Goal: Task Accomplishment & Management: Use online tool/utility

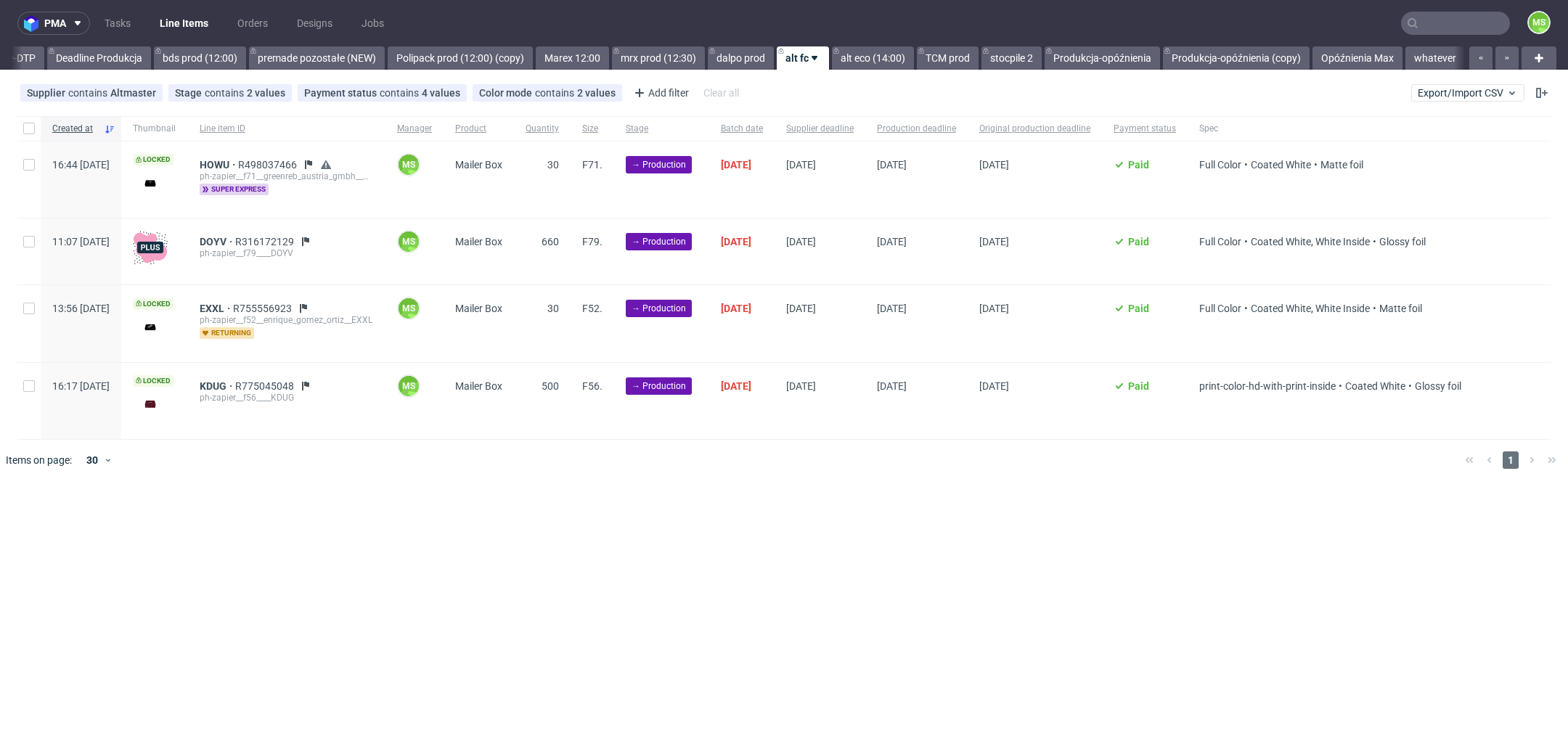
scroll to position [0, 2491]
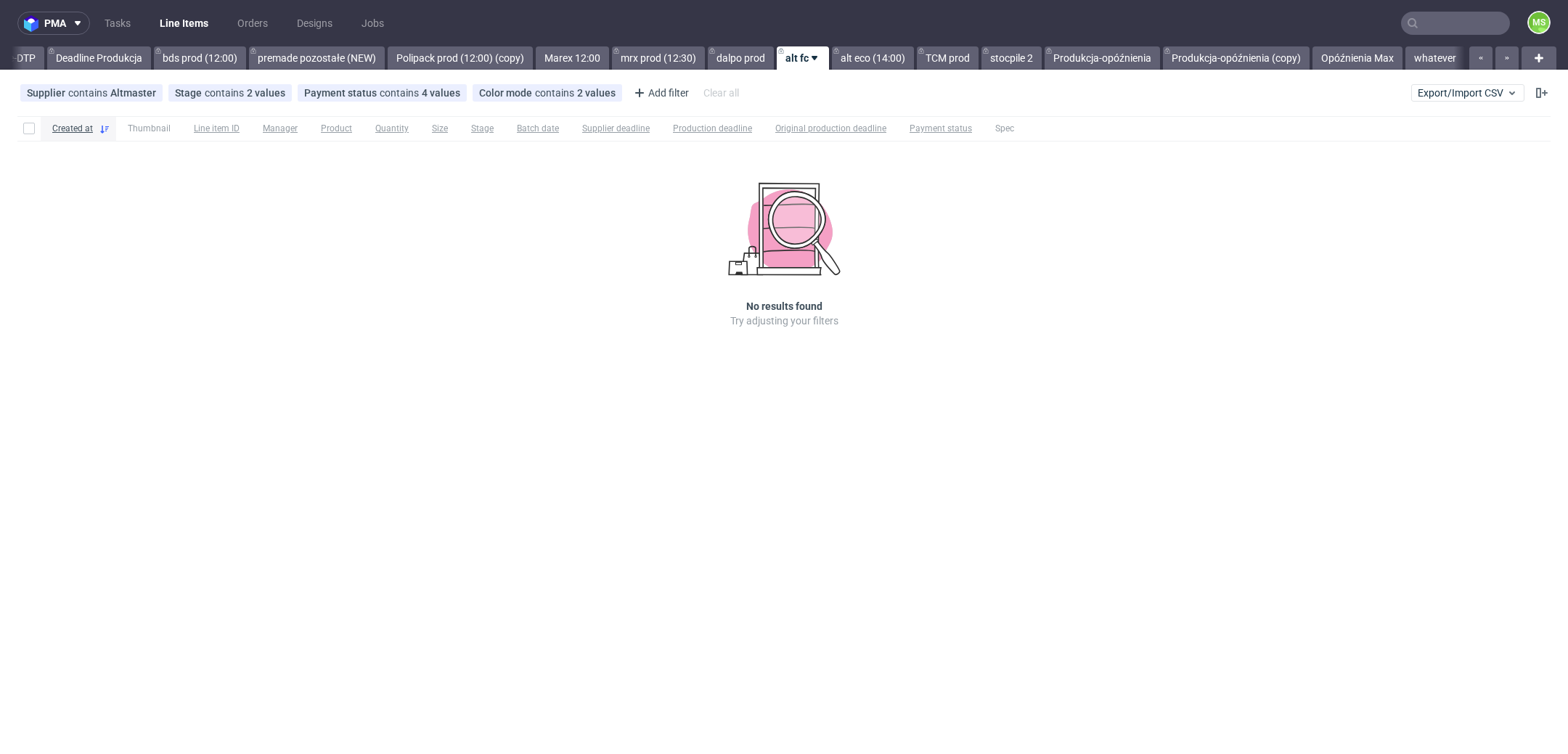
scroll to position [0, 2491]
click at [946, 59] on link "TCM prod" at bounding box center [947, 58] width 62 height 24
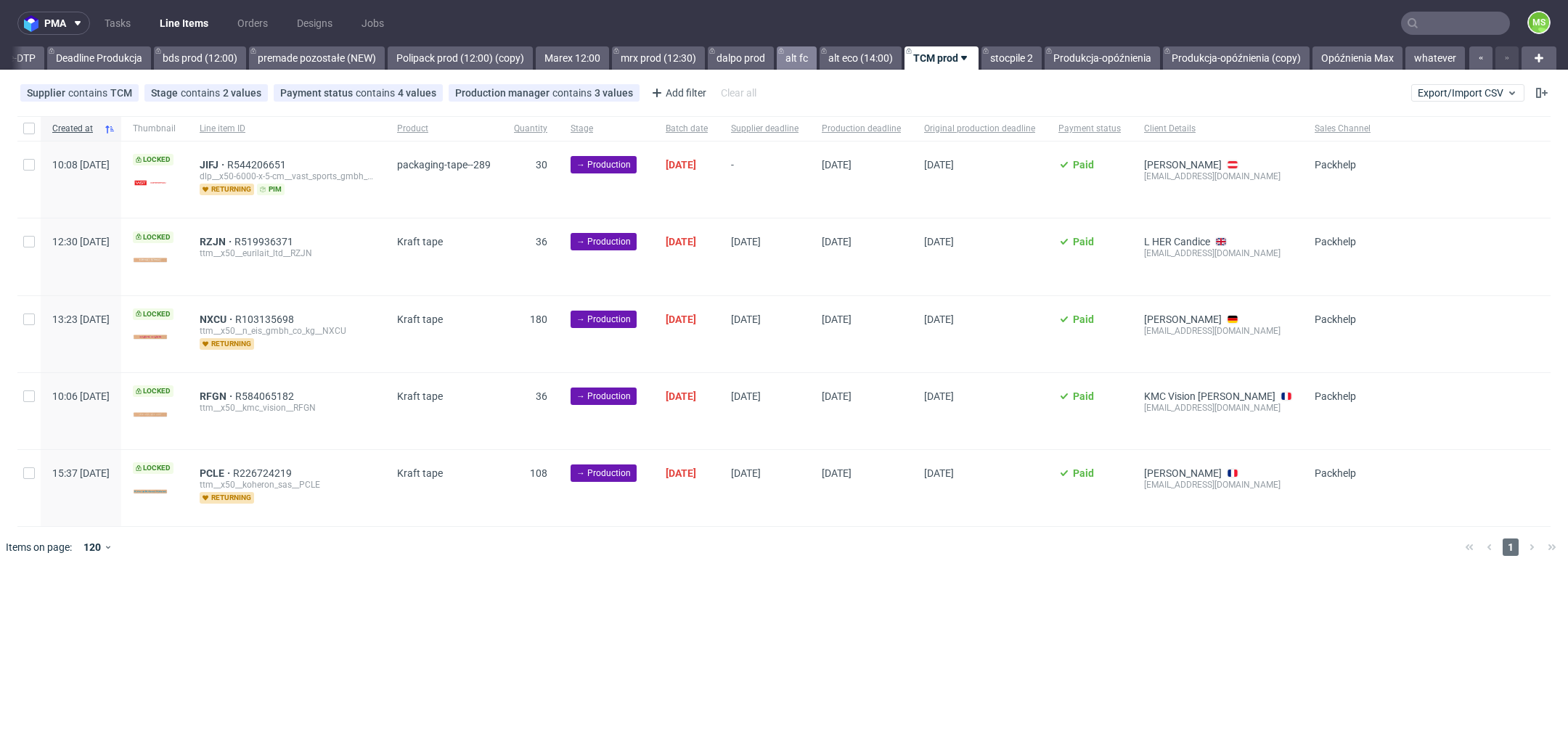
click at [798, 53] on link "alt fc" at bounding box center [796, 58] width 40 height 24
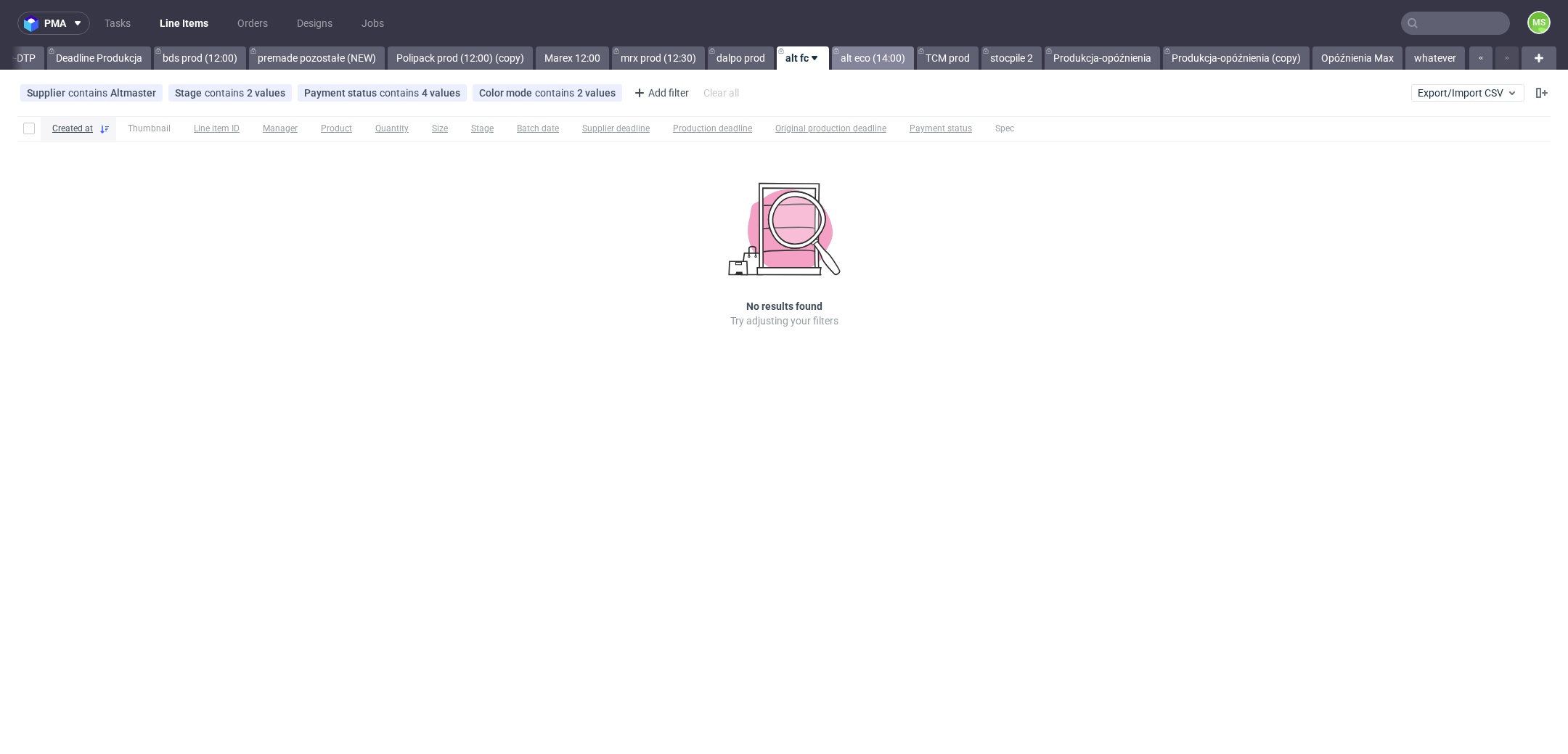
click at [875, 65] on link "alt eco (14:00)" at bounding box center [873, 58] width 82 height 24
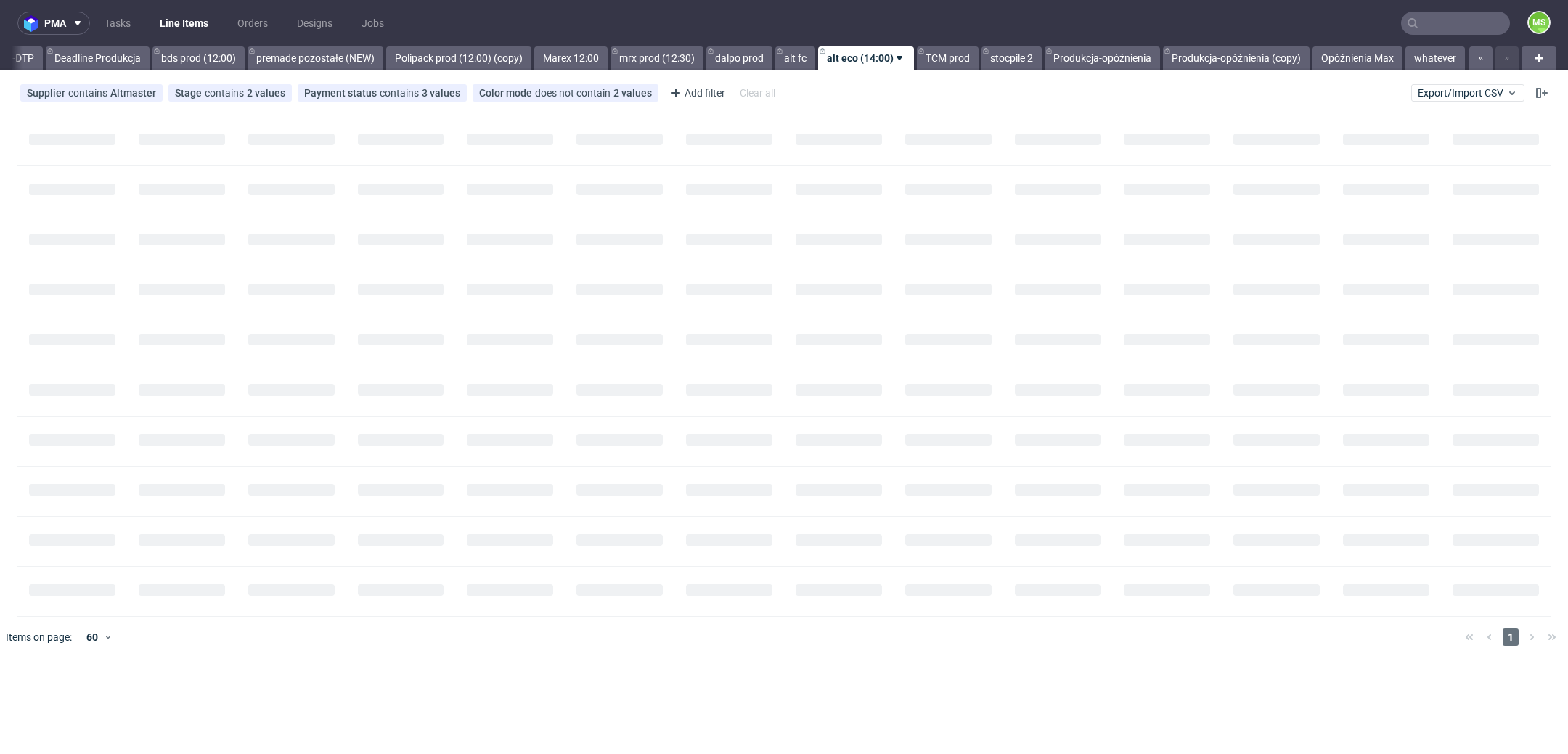
scroll to position [0, 2492]
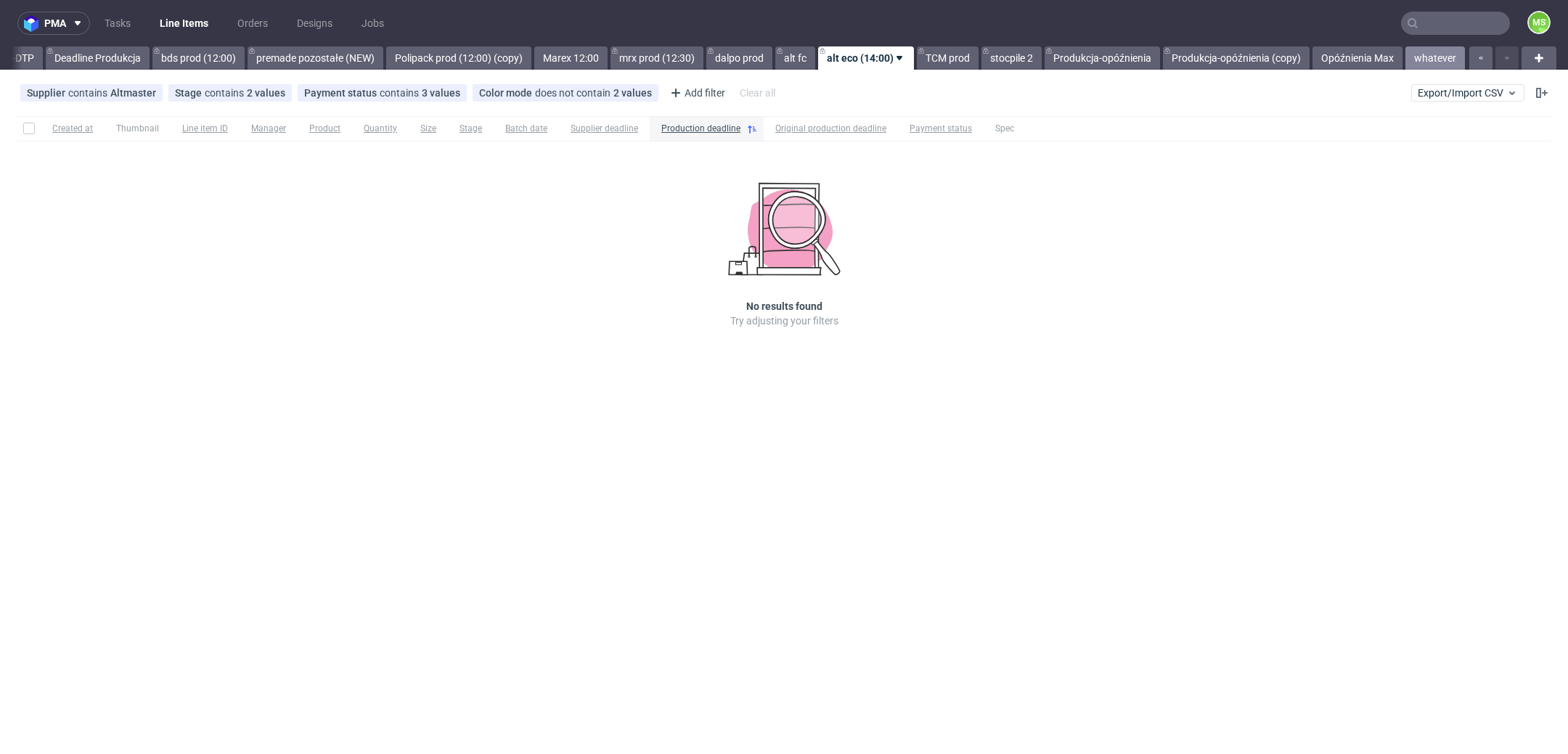
click at [1431, 58] on link "whatever" at bounding box center [1435, 58] width 60 height 24
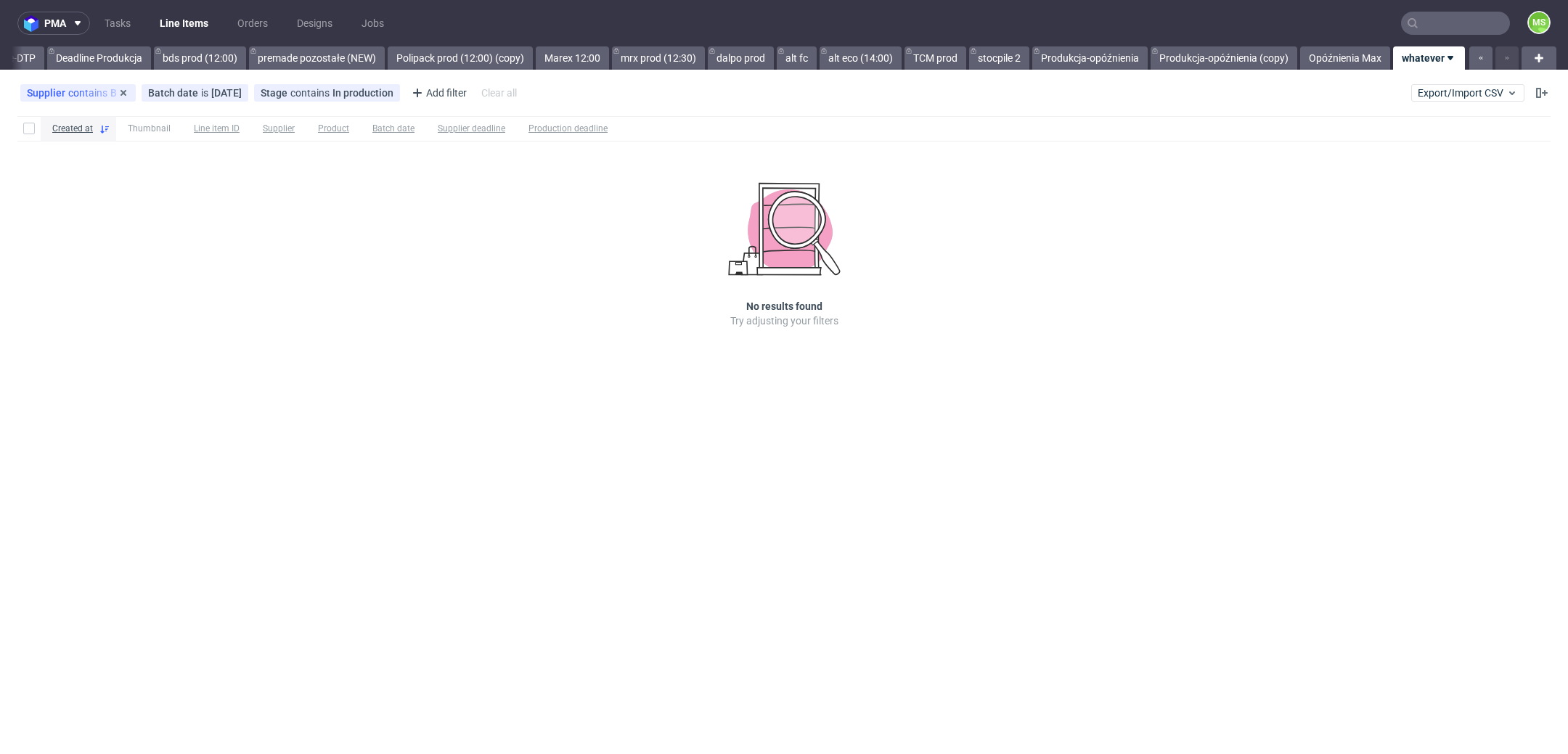
click at [109, 93] on div "Supplier contains BDS" at bounding box center [77, 93] width 102 height 12
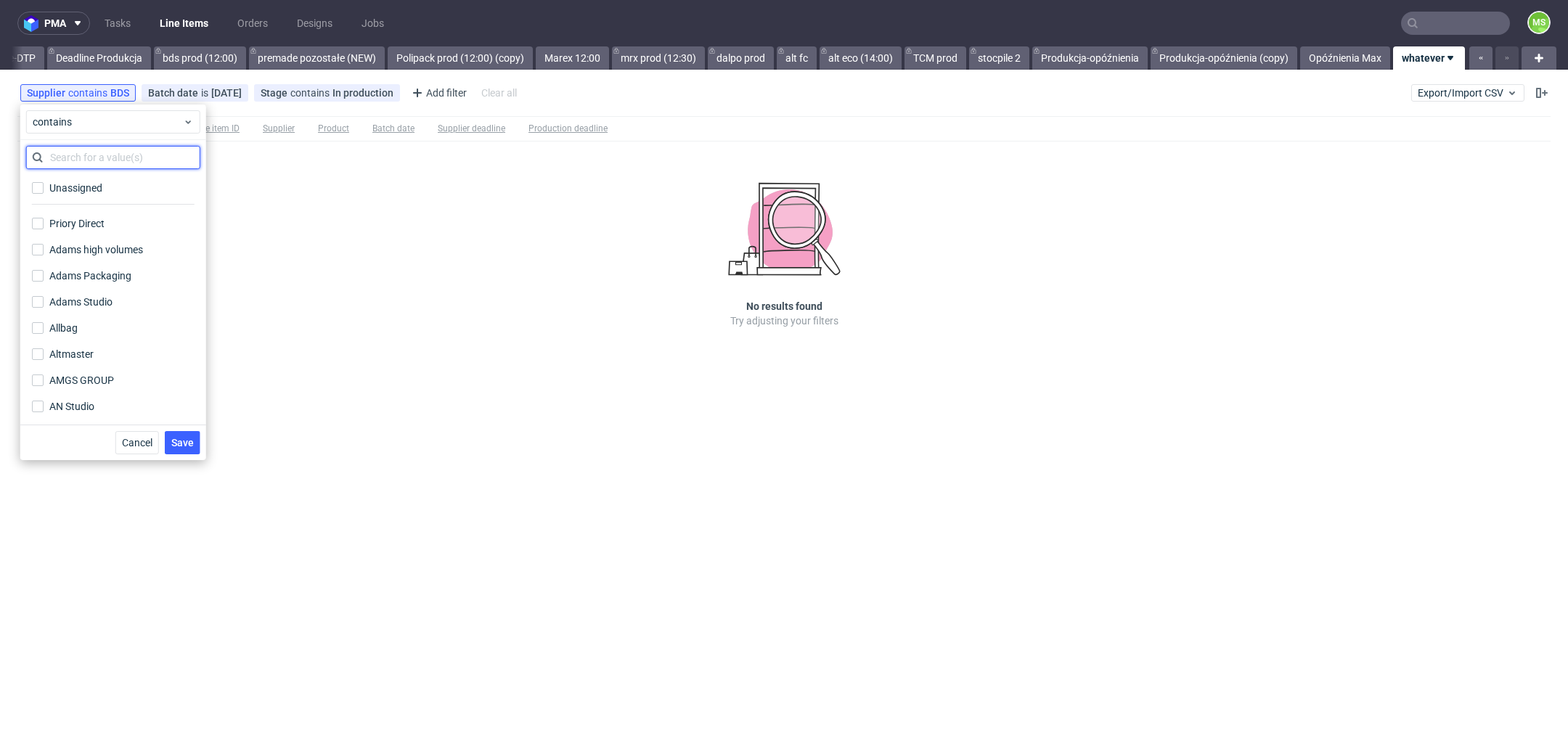
click at [149, 163] on input "text" at bounding box center [114, 158] width 175 height 24
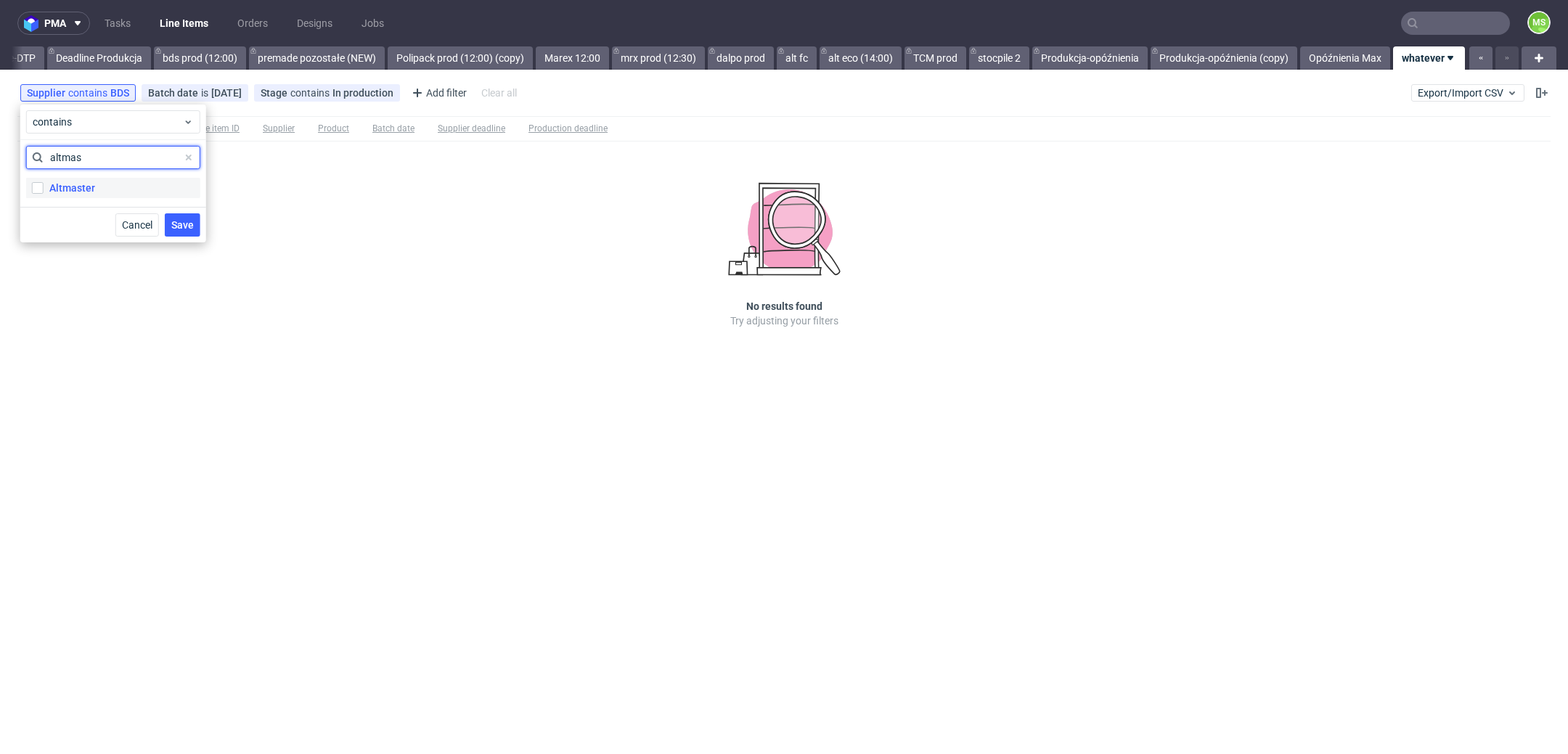
type input "altmas"
click at [48, 180] on label "Altmaster" at bounding box center [114, 187] width 175 height 21
click at [43, 182] on input "Altmaster" at bounding box center [38, 188] width 12 height 12
checkbox input "true"
click at [186, 226] on span "Save" at bounding box center [182, 225] width 23 height 10
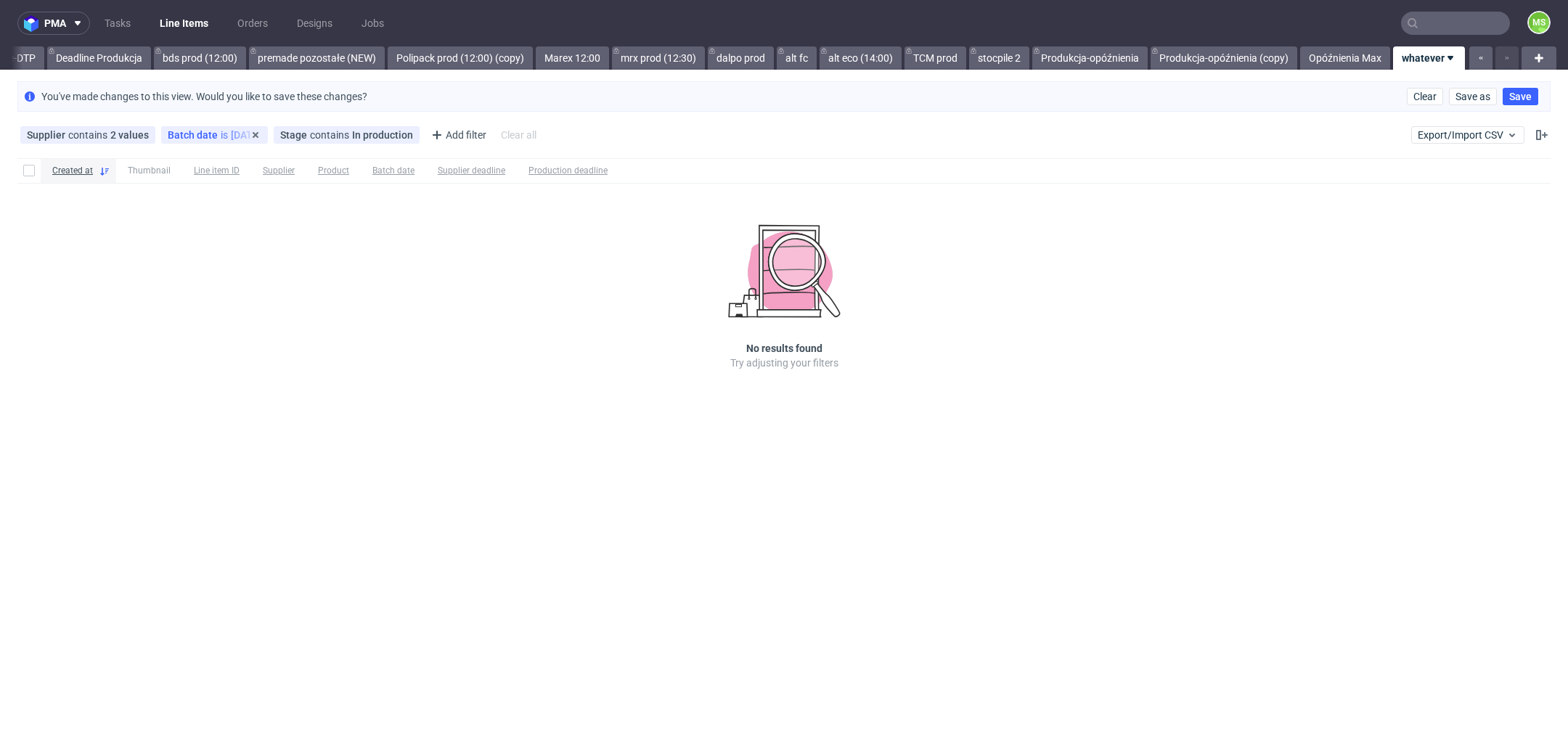
click at [213, 133] on div "Batch date is [DATE]" at bounding box center [214, 135] width 93 height 12
click at [214, 203] on div "[DATE]" at bounding box center [251, 200] width 175 height 24
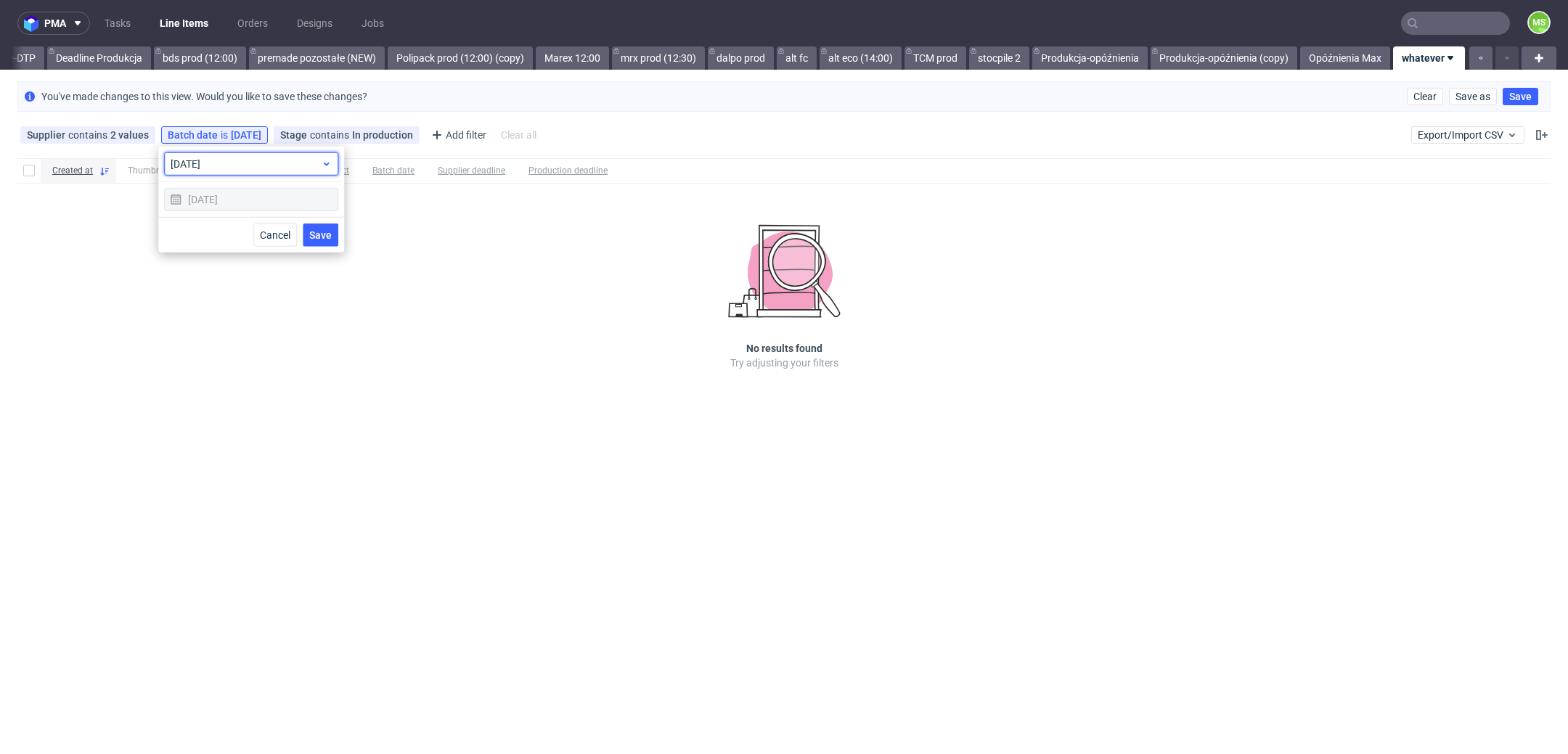
click at [254, 157] on span "[DATE]" at bounding box center [245, 164] width 150 height 15
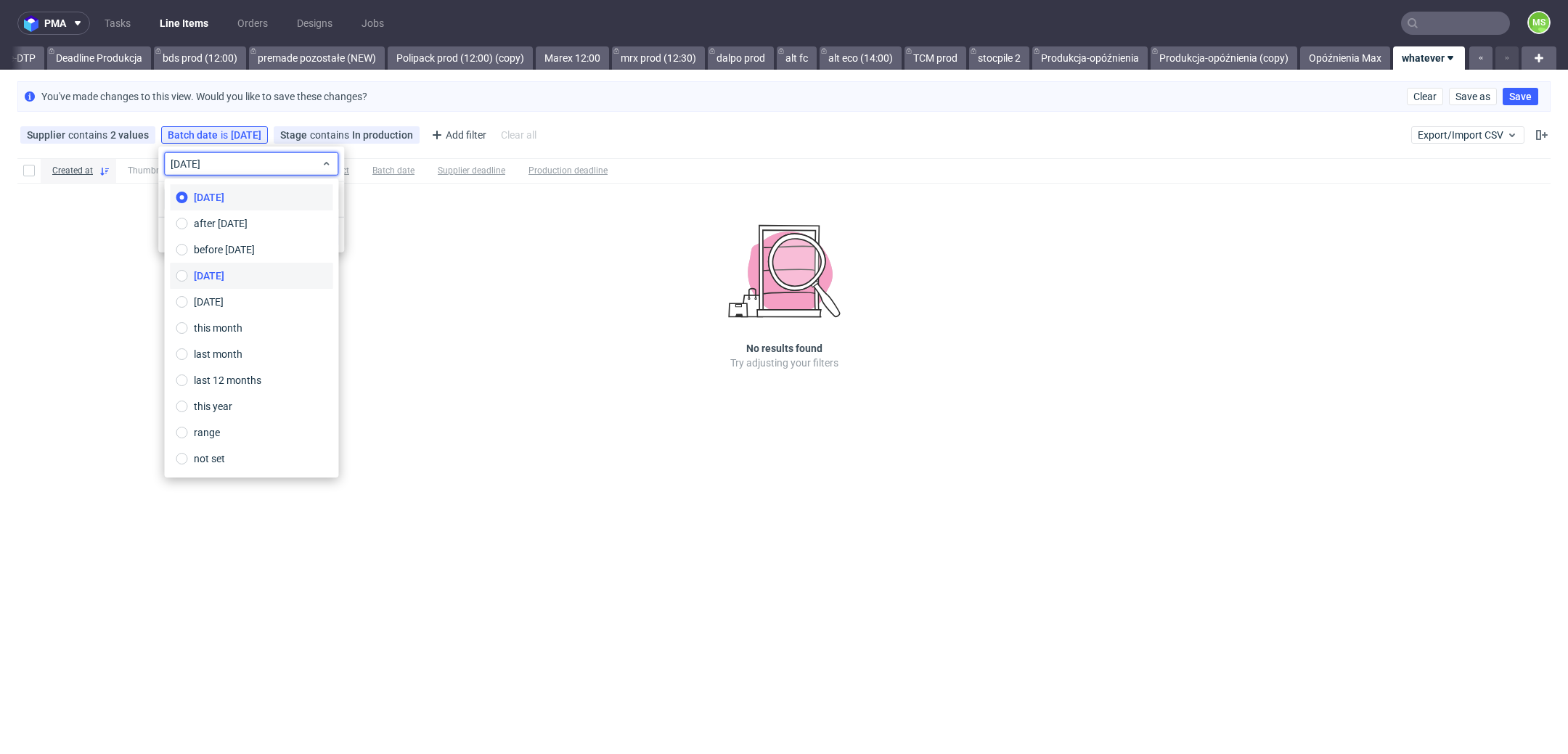
click at [244, 275] on label "[DATE]" at bounding box center [252, 276] width 163 height 26
type input "[DATE]"
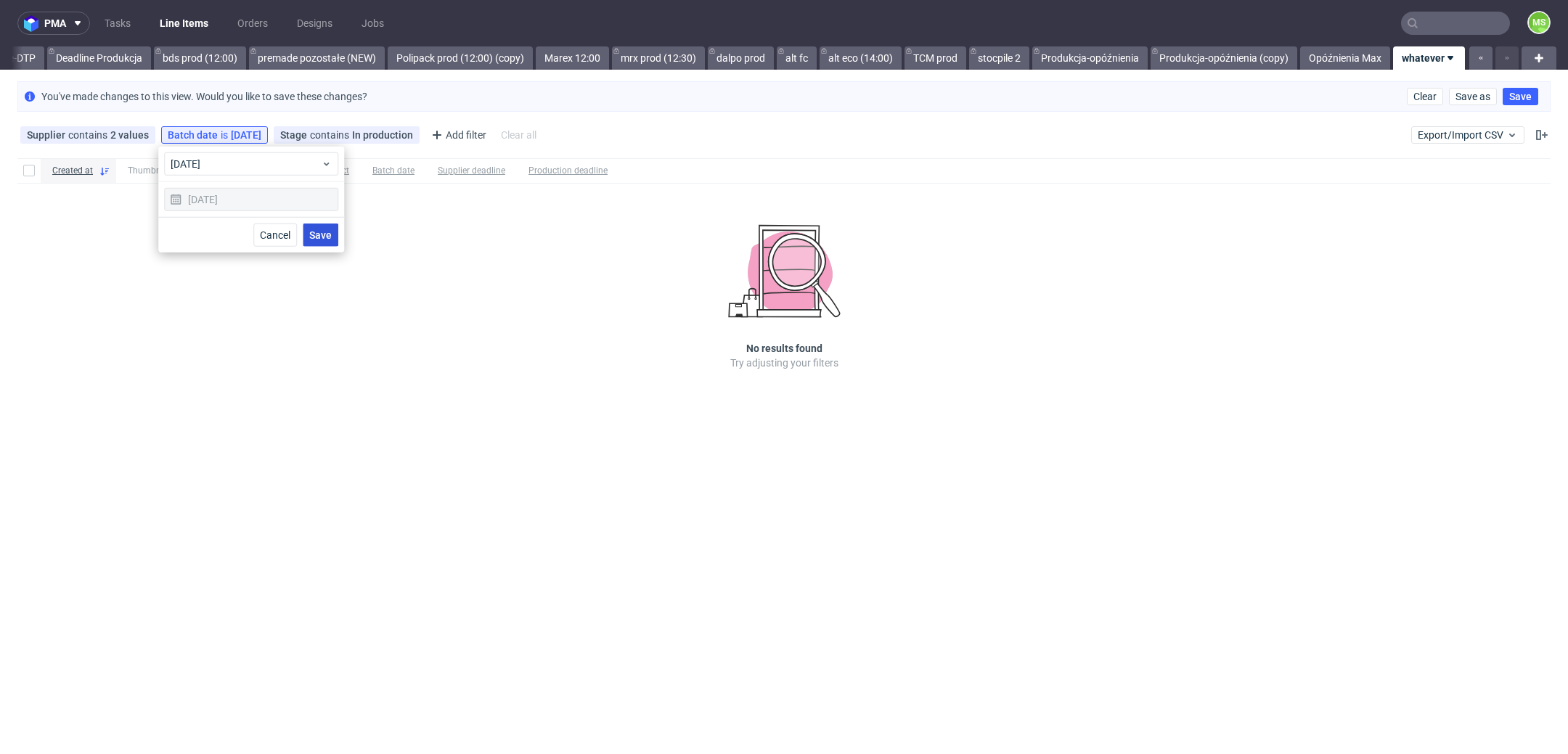
click at [322, 237] on span "Save" at bounding box center [320, 235] width 23 height 10
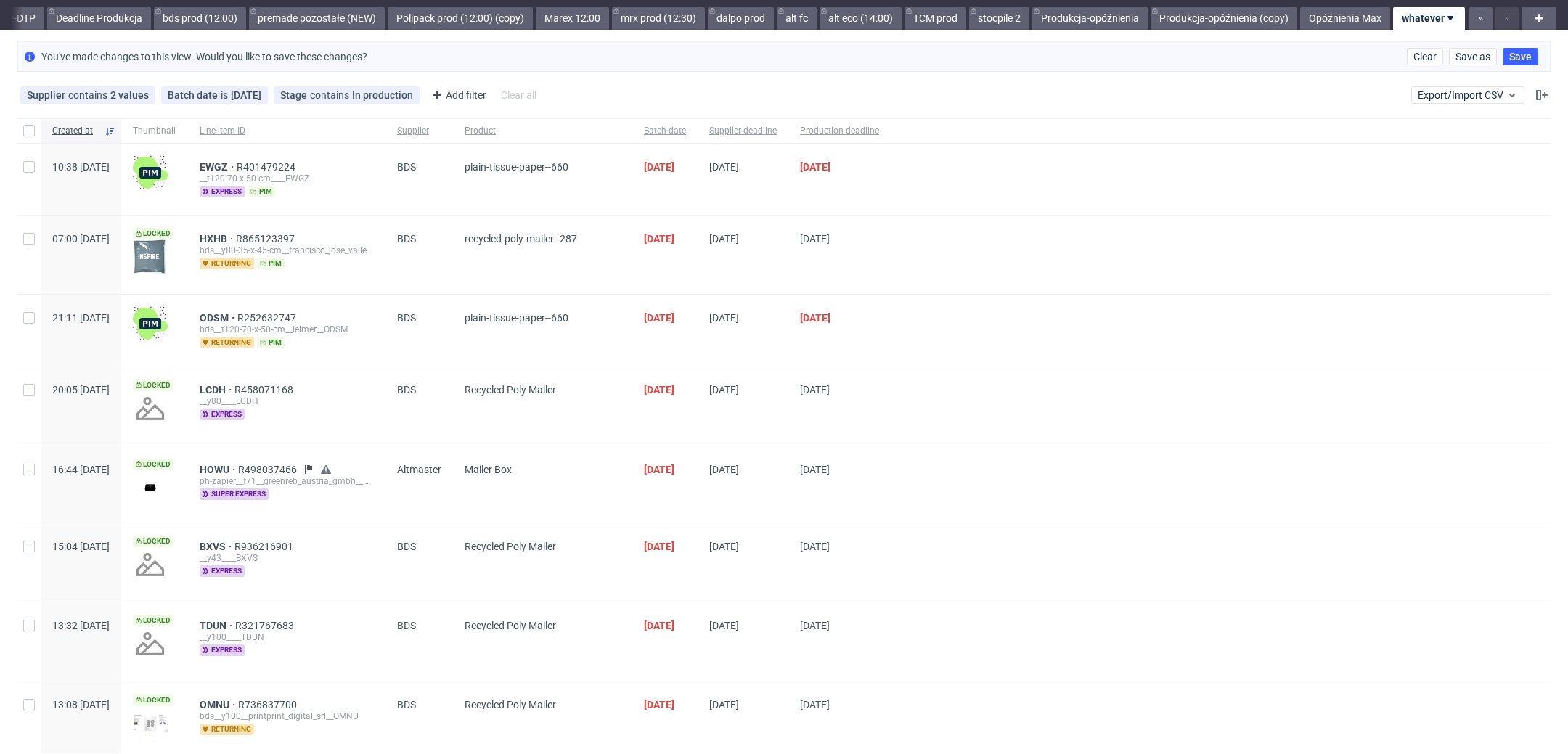
scroll to position [0, 0]
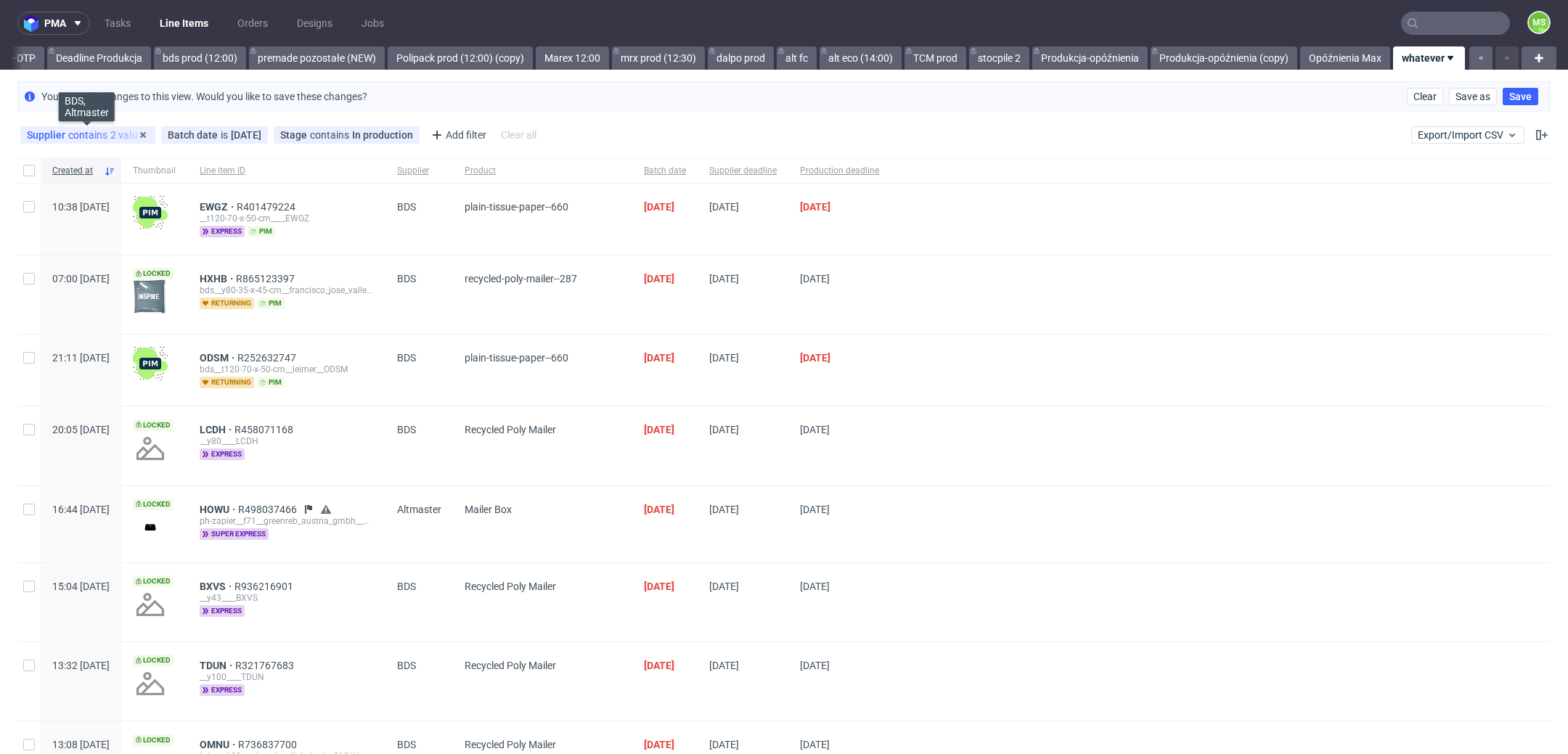
click at [94, 133] on div "Supplier contains 2 values" at bounding box center [87, 135] width 122 height 12
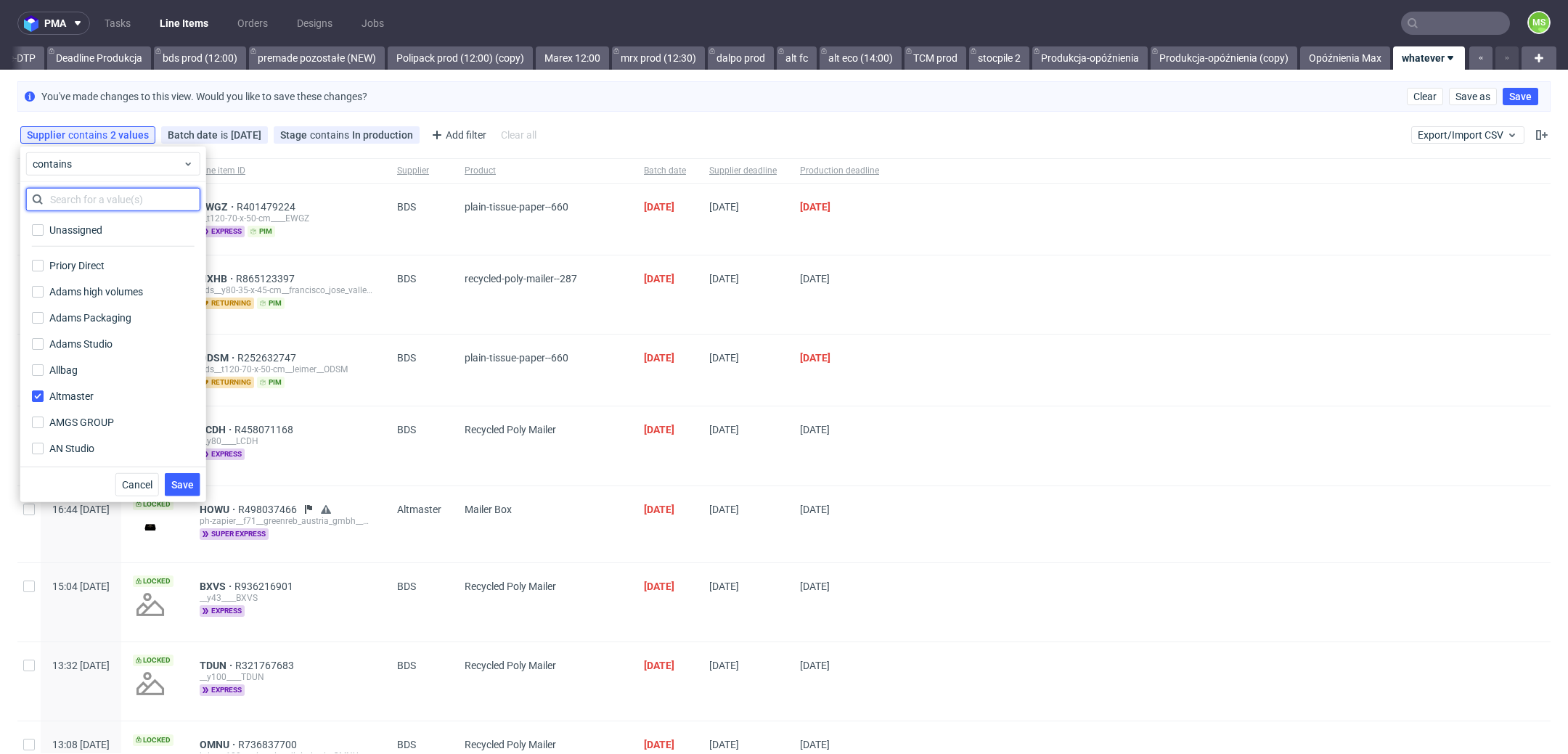
click at [125, 203] on input "text" at bounding box center [114, 200] width 175 height 24
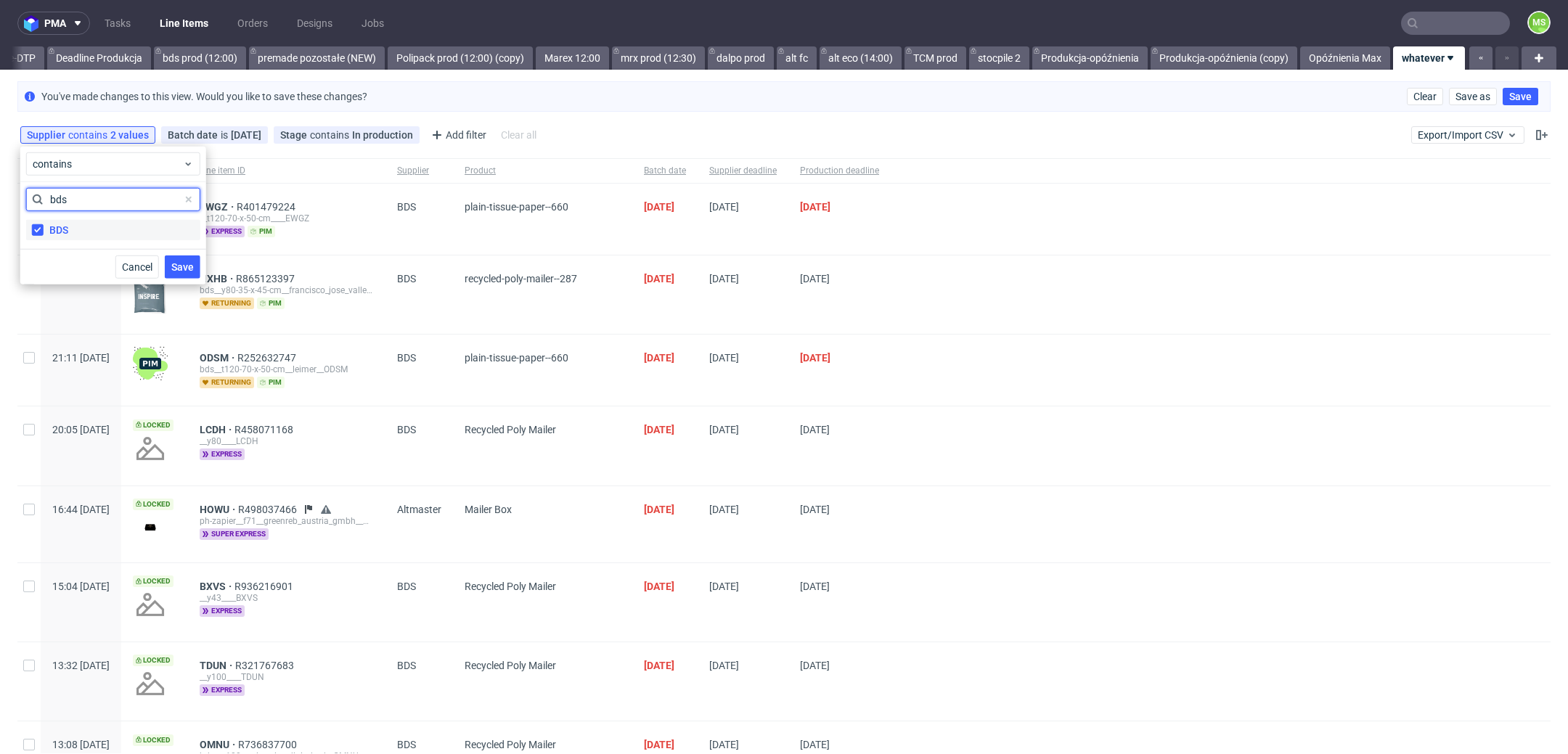
type input "bds"
click at [73, 222] on label "BDS" at bounding box center [114, 229] width 175 height 21
click at [43, 225] on input "BDS" at bounding box center [38, 230] width 12 height 12
checkbox input "false"
click at [180, 262] on span "Save" at bounding box center [182, 267] width 23 height 10
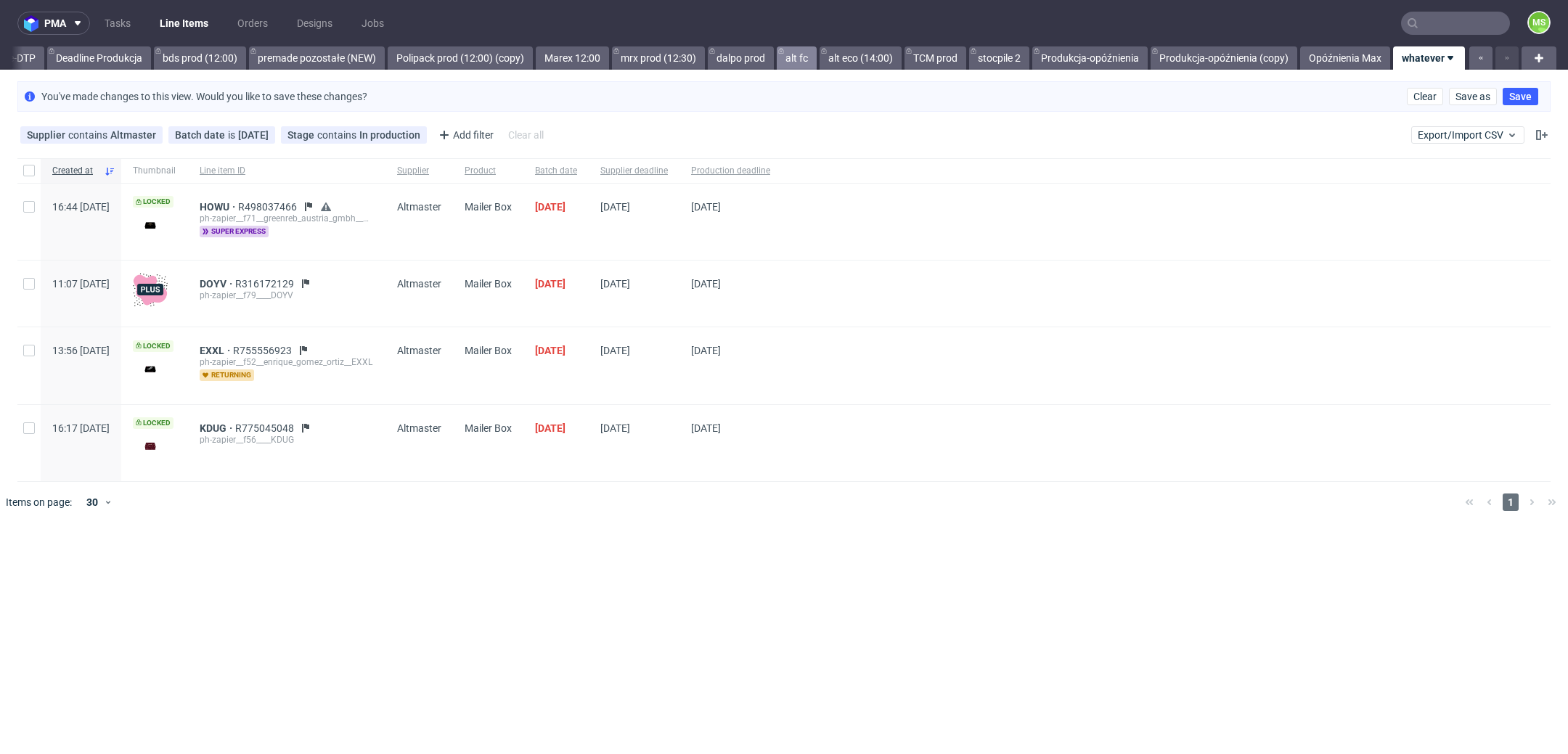
click at [801, 64] on link "alt fc" at bounding box center [796, 58] width 40 height 24
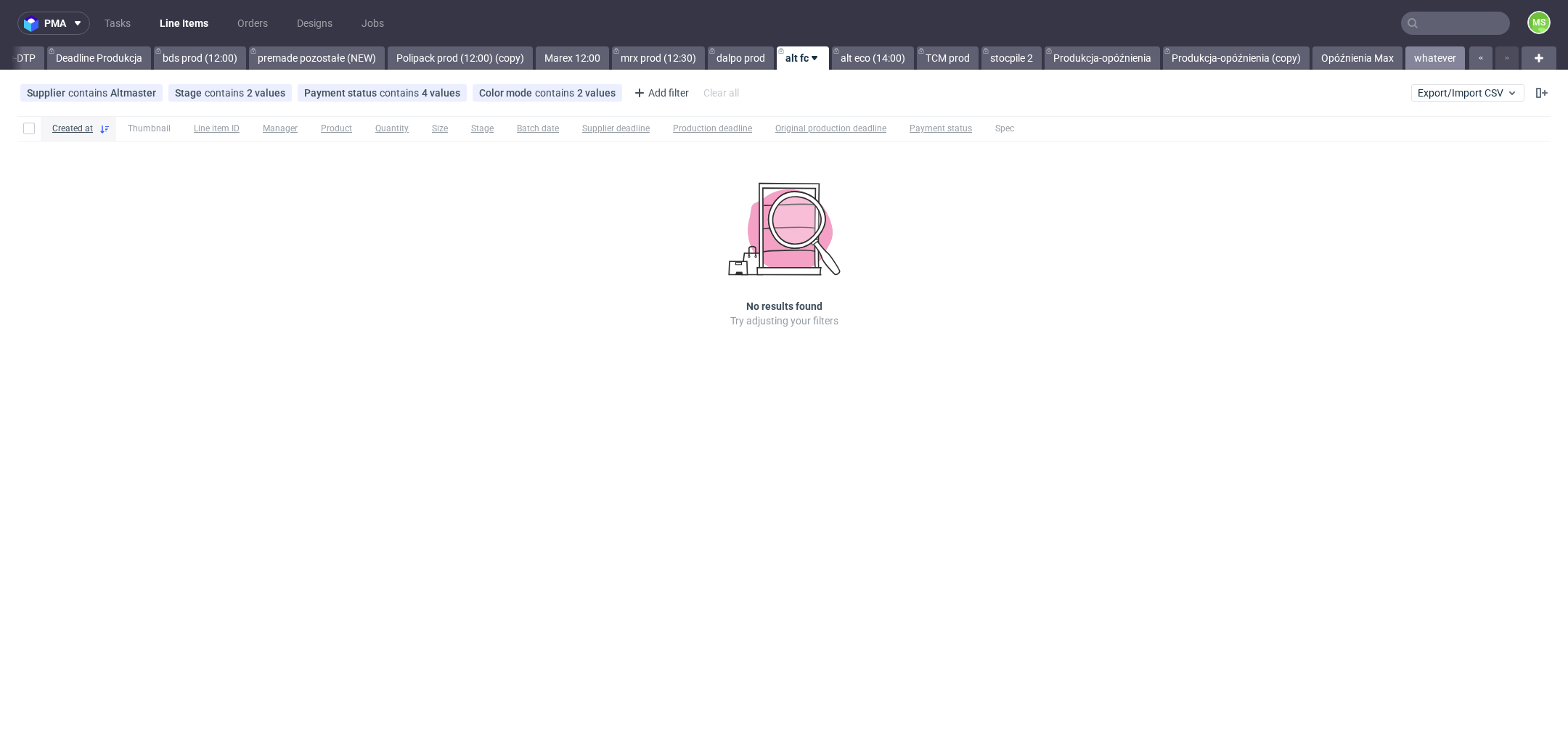
click at [1446, 56] on link "whatever" at bounding box center [1435, 58] width 60 height 24
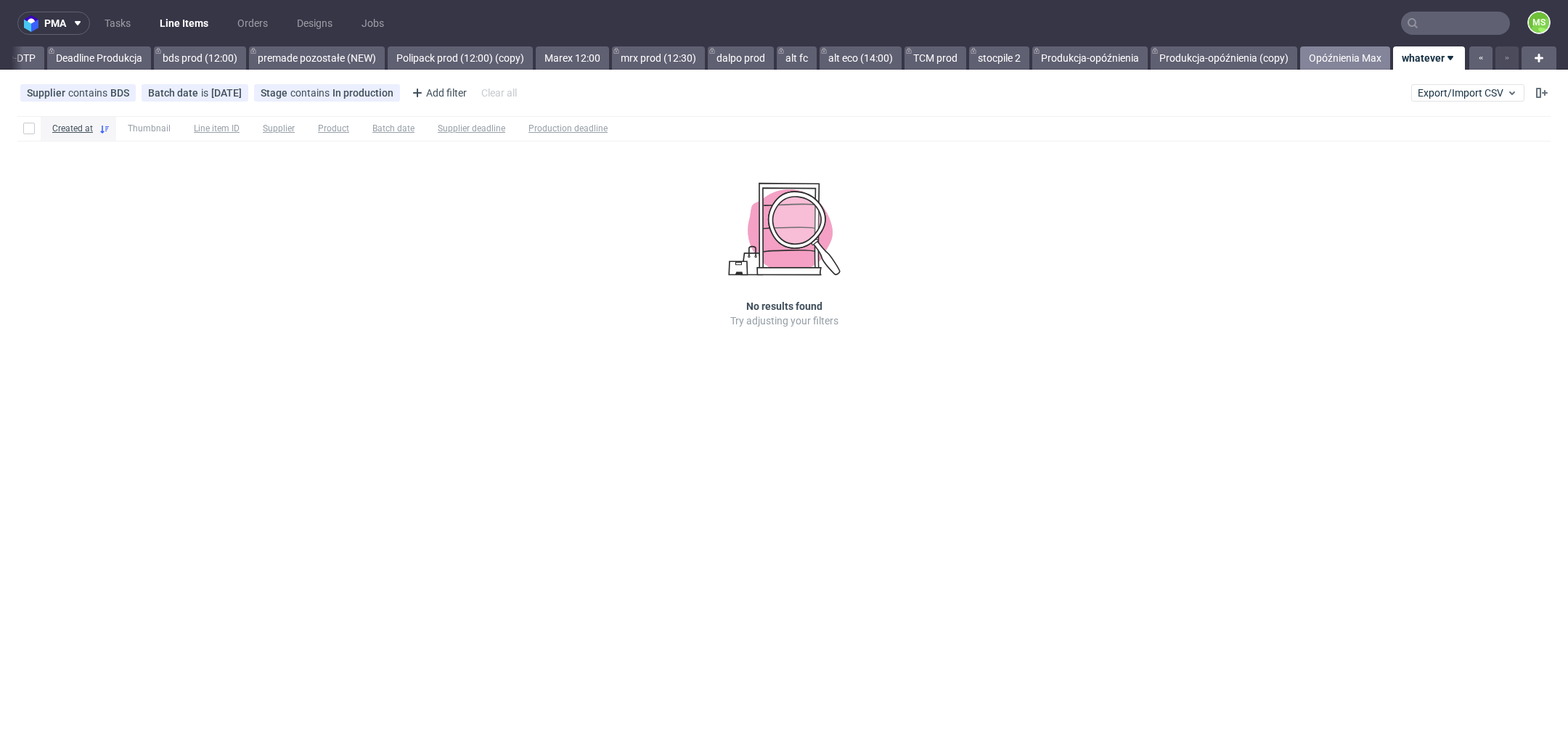
click at [1340, 57] on link "Opóźnienia Max" at bounding box center [1345, 58] width 90 height 24
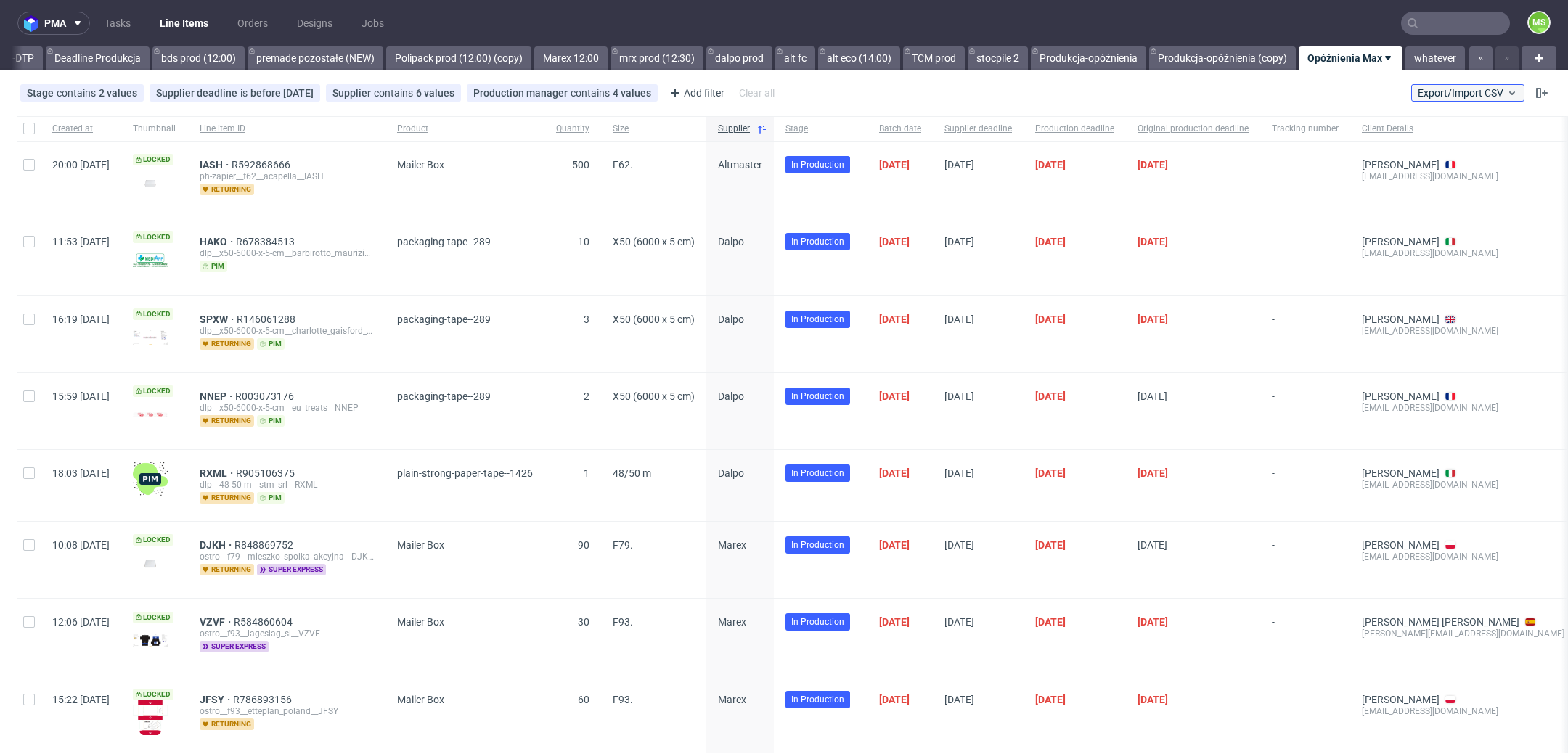
click at [1444, 93] on span "Export/Import CSV" at bounding box center [1468, 93] width 100 height 12
click at [1424, 149] on link "Import shipments CSV" at bounding box center [1416, 152] width 170 height 24
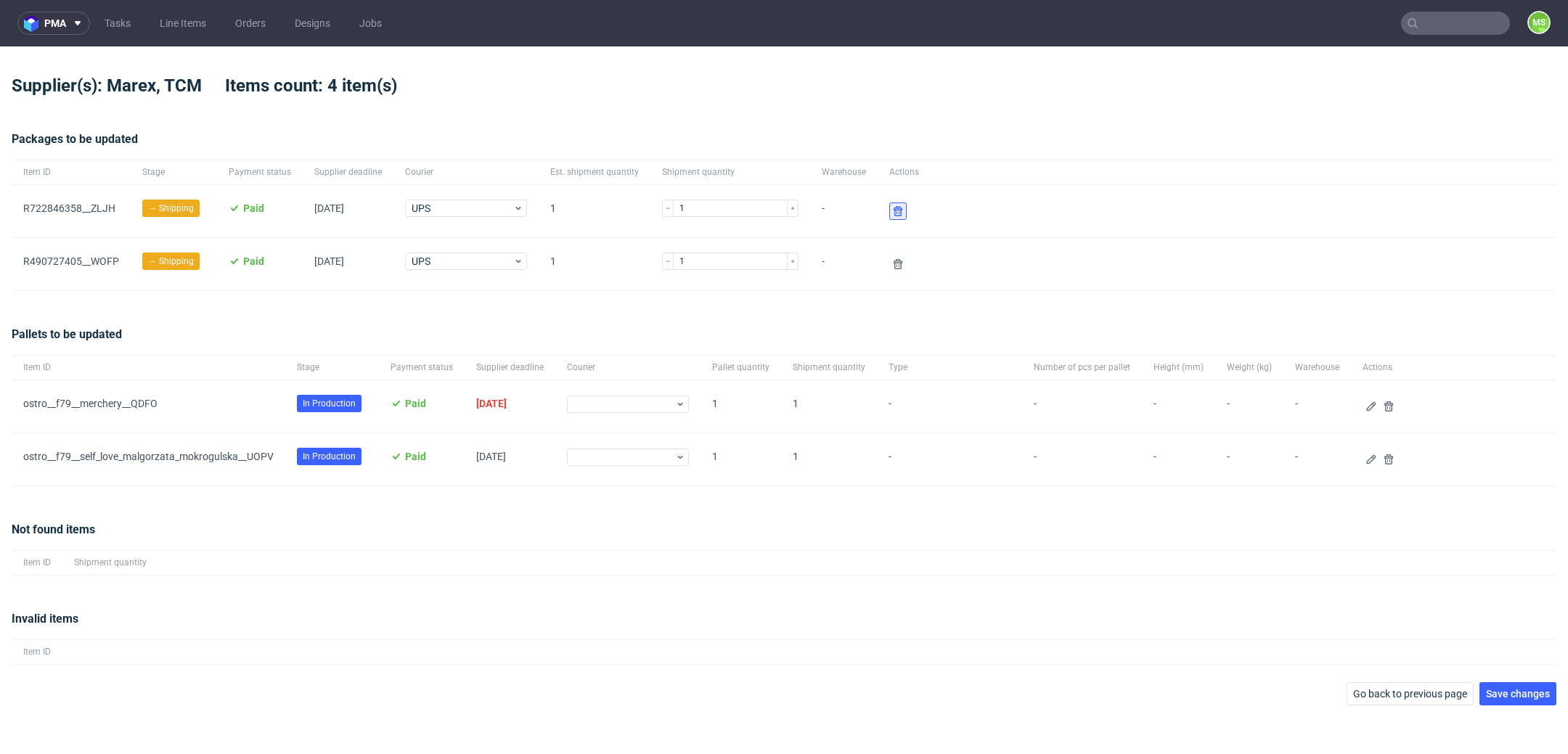
click at [893, 212] on use at bounding box center [897, 211] width 9 height 10
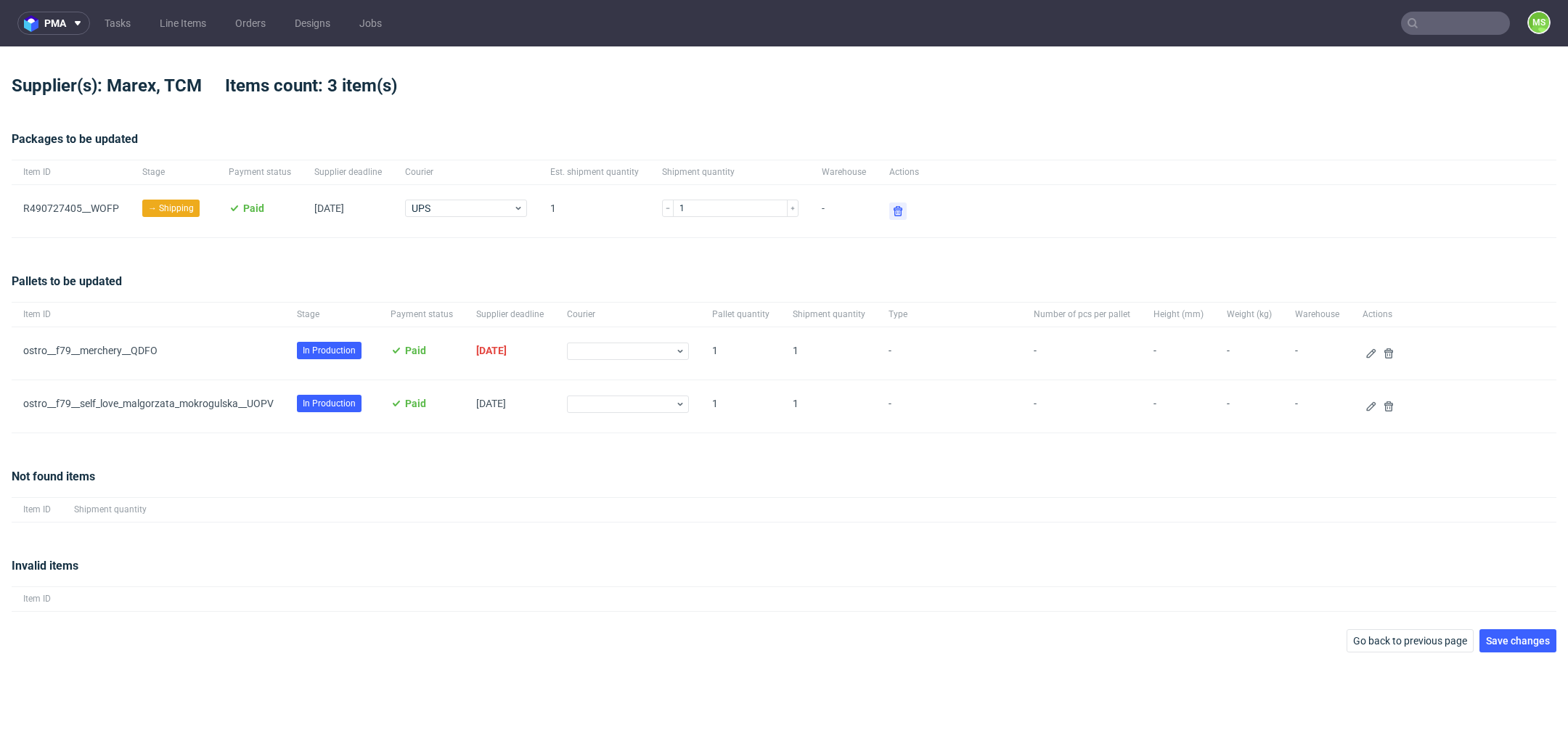
click at [893, 212] on use at bounding box center [897, 211] width 9 height 10
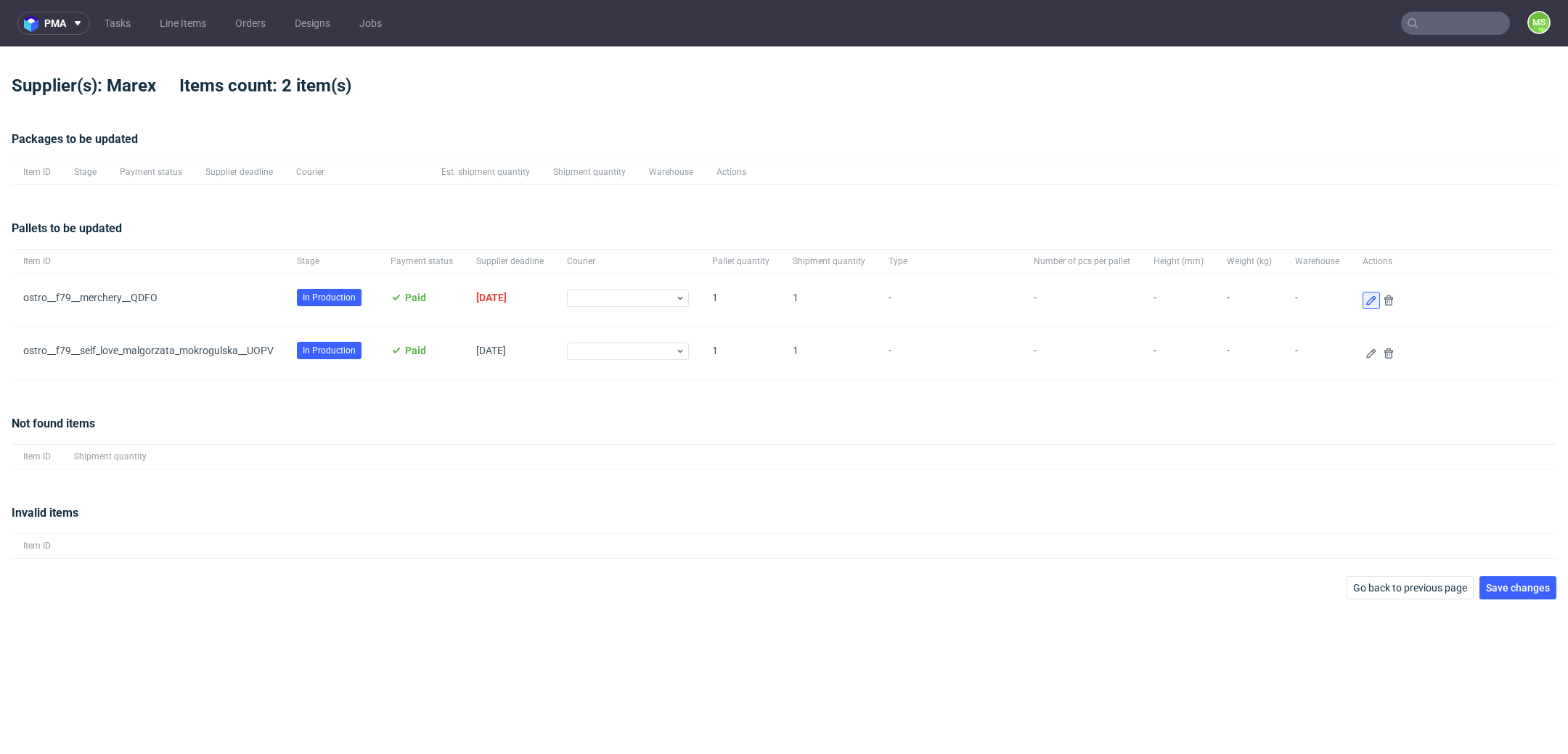
click at [1366, 302] on button at bounding box center [1372, 301] width 18 height 18
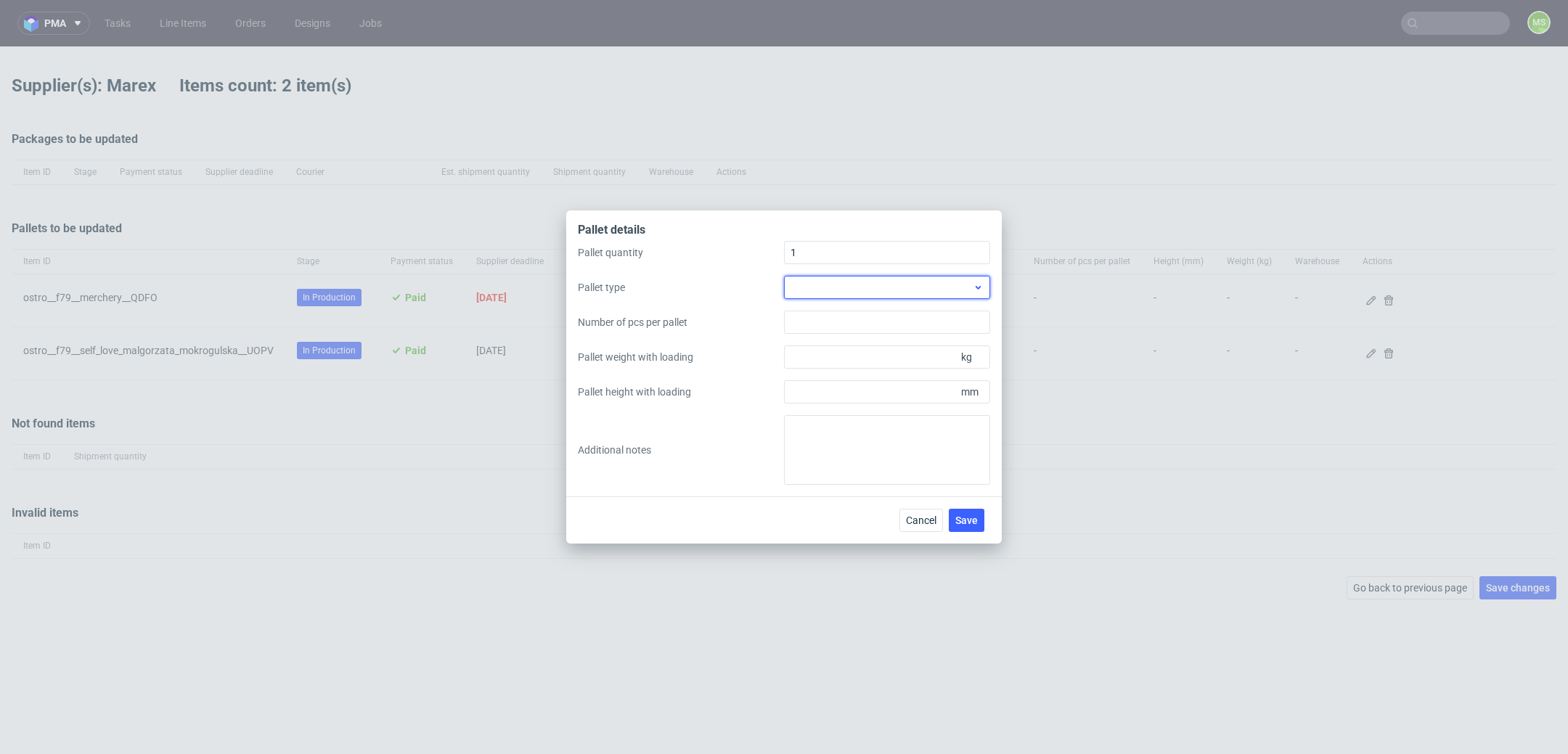
click at [952, 280] on div at bounding box center [887, 287] width 206 height 24
click at [936, 316] on div "EPAL1, 1200 x 800mm" at bounding box center [886, 321] width 194 height 26
click at [933, 391] on input "Pallet height with loading" at bounding box center [887, 392] width 206 height 24
type input "1600"
click at [888, 365] on input "Pallet weight with loading" at bounding box center [887, 357] width 206 height 24
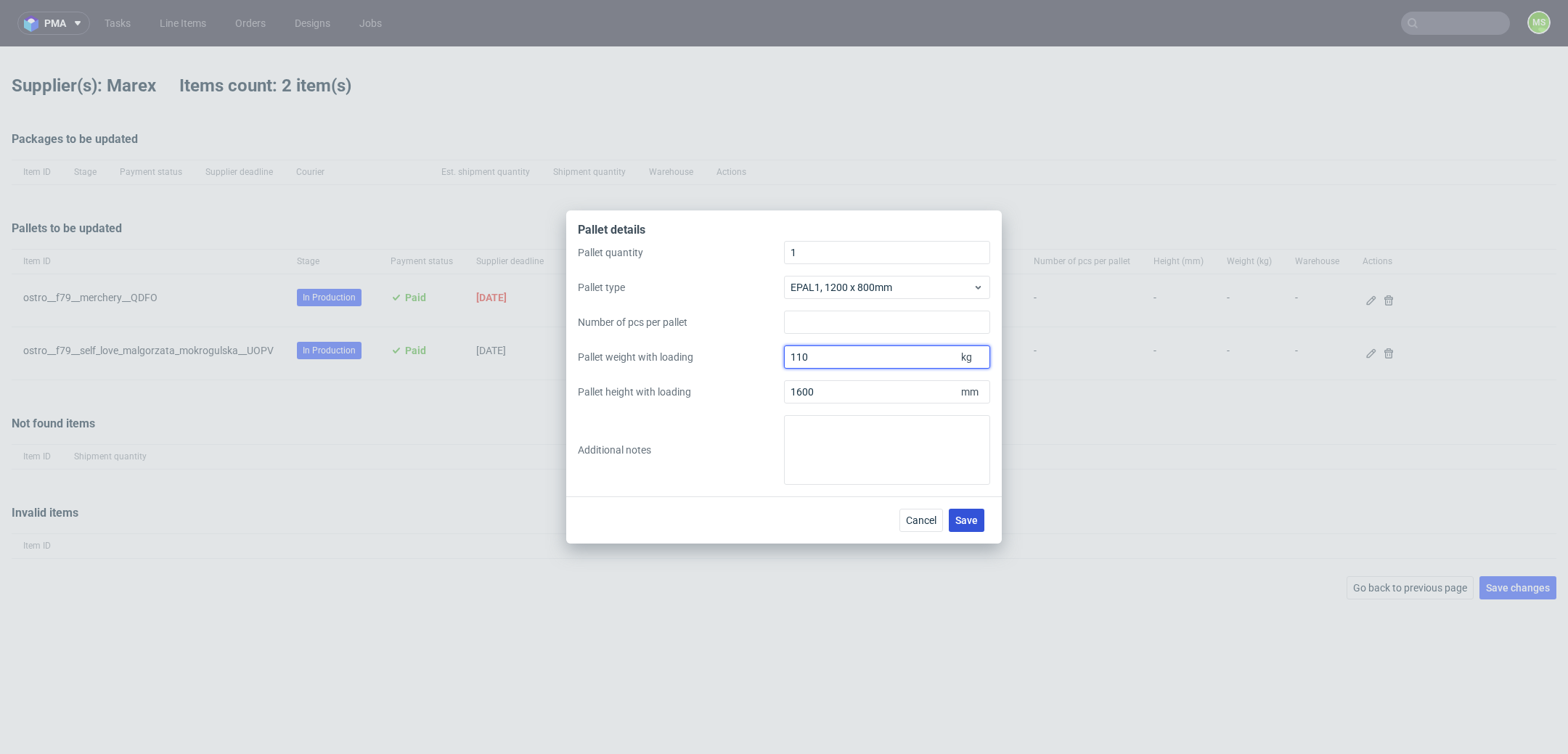
type input "110"
click at [960, 525] on span "Save" at bounding box center [966, 521] width 23 height 10
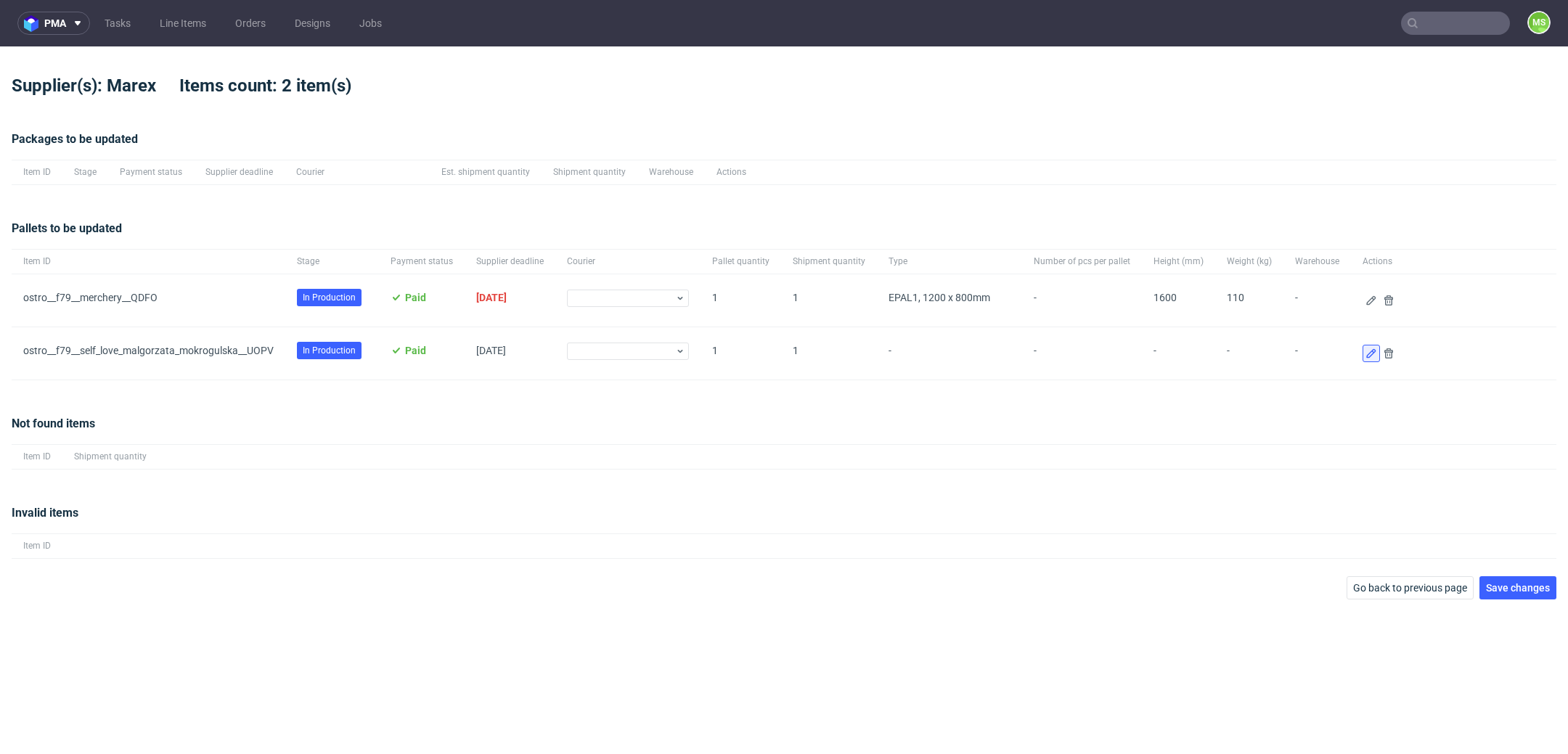
click at [1365, 358] on icon at bounding box center [1371, 354] width 12 height 12
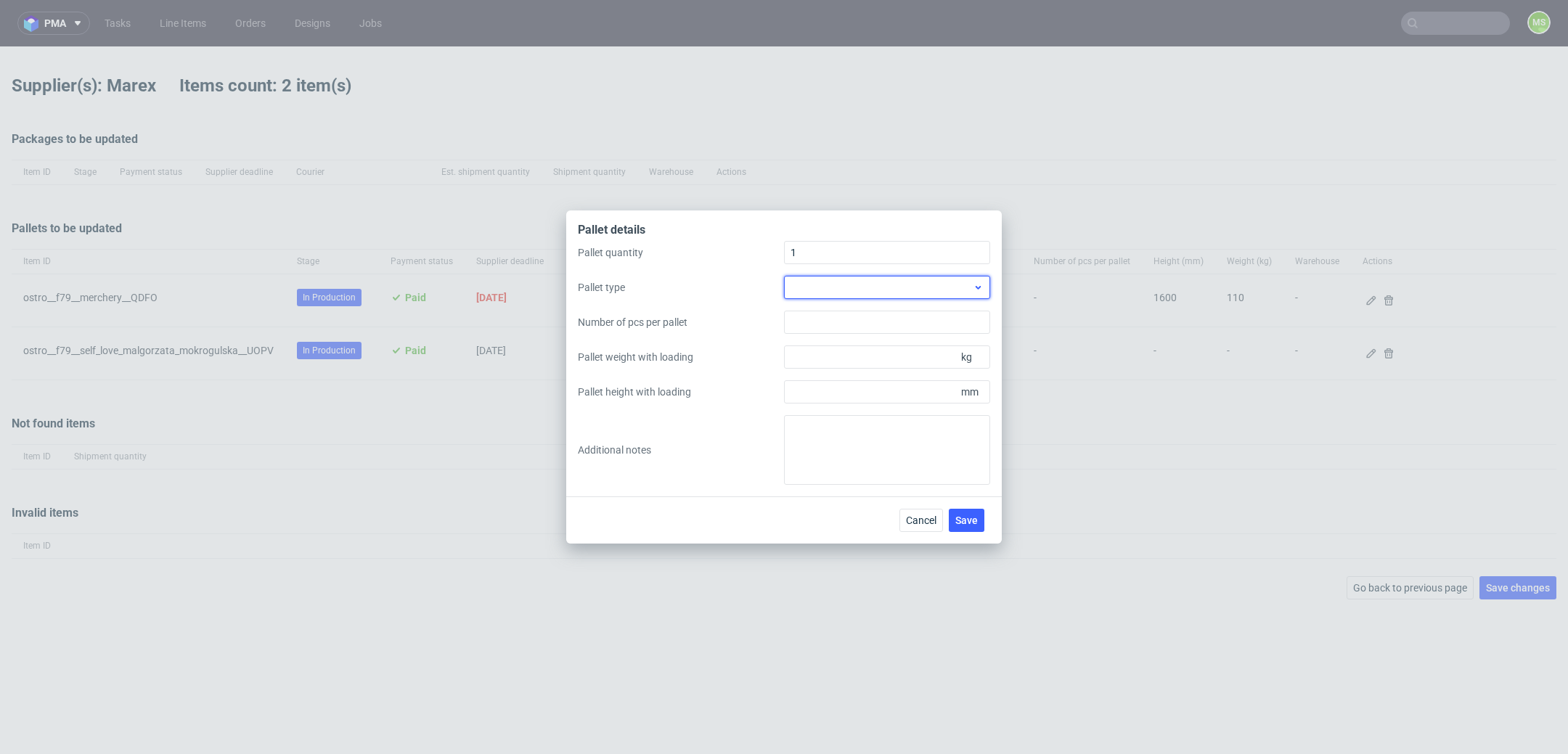
click at [896, 297] on div at bounding box center [887, 287] width 206 height 24
click at [895, 325] on div "EPAL1, 1200 x 800mm" at bounding box center [886, 321] width 194 height 26
click at [903, 356] on input "Pallet weight with loading" at bounding box center [887, 357] width 206 height 24
type input "110"
type input "1600"
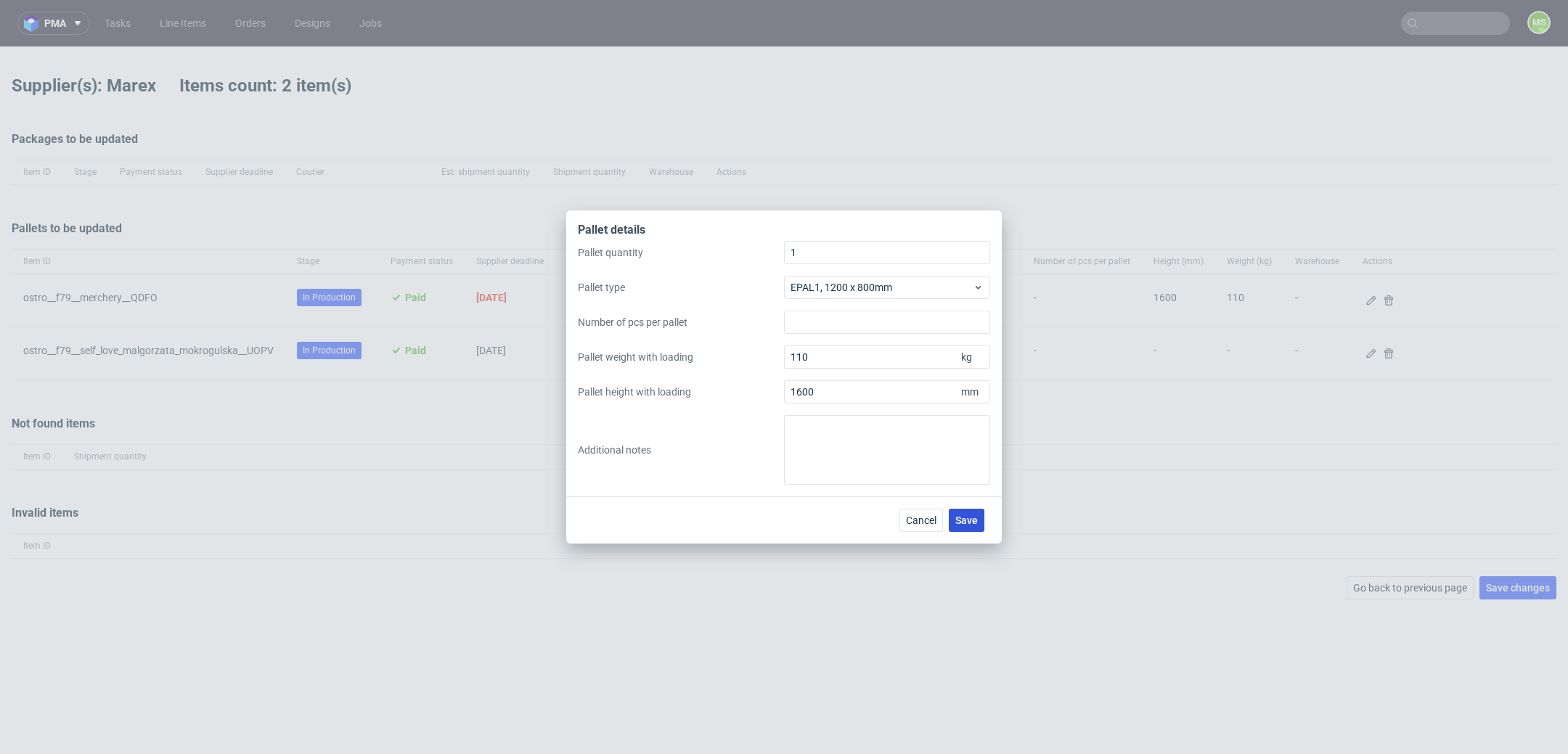
click at [972, 522] on span "Save" at bounding box center [966, 521] width 23 height 10
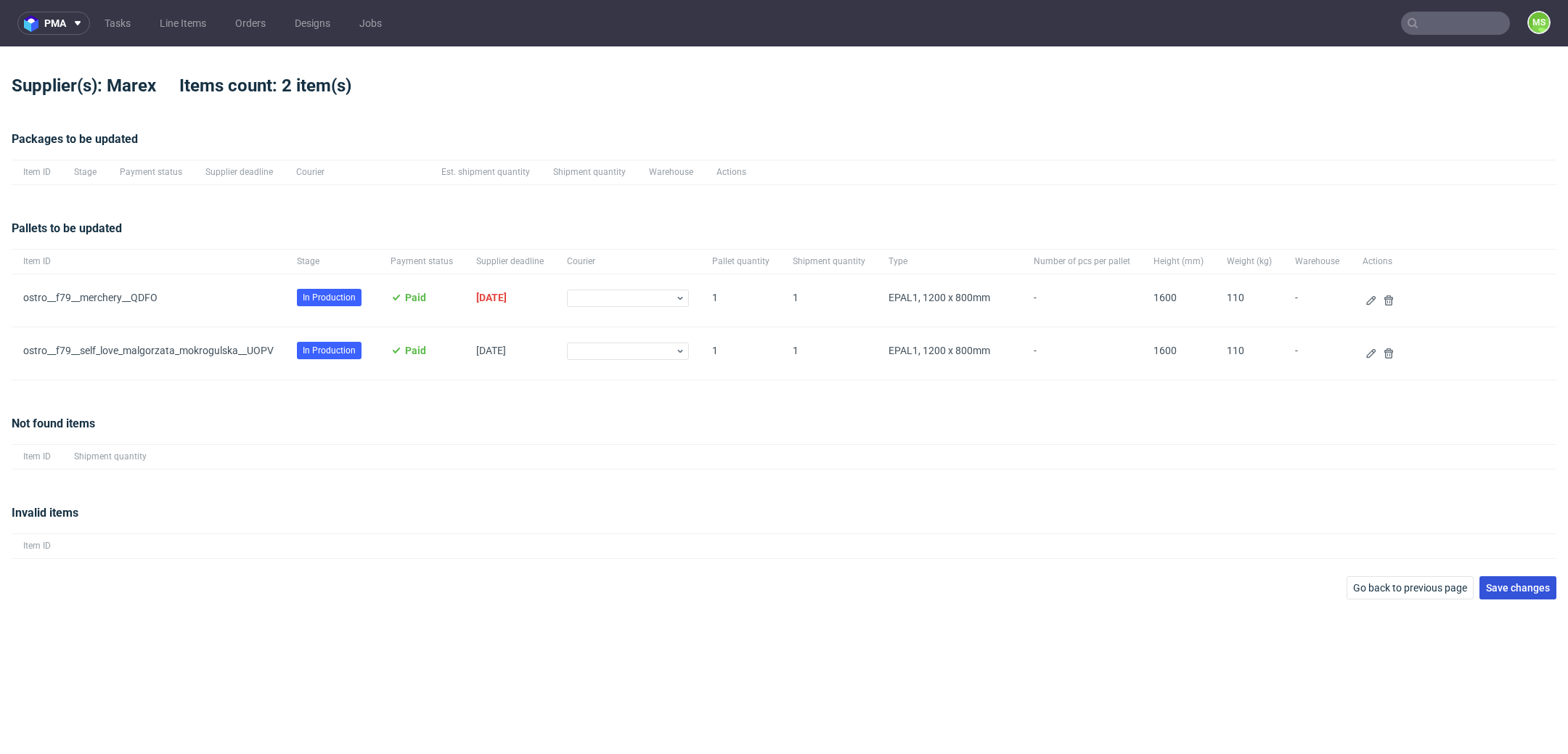
click at [1508, 588] on span "Save changes" at bounding box center [1517, 587] width 64 height 10
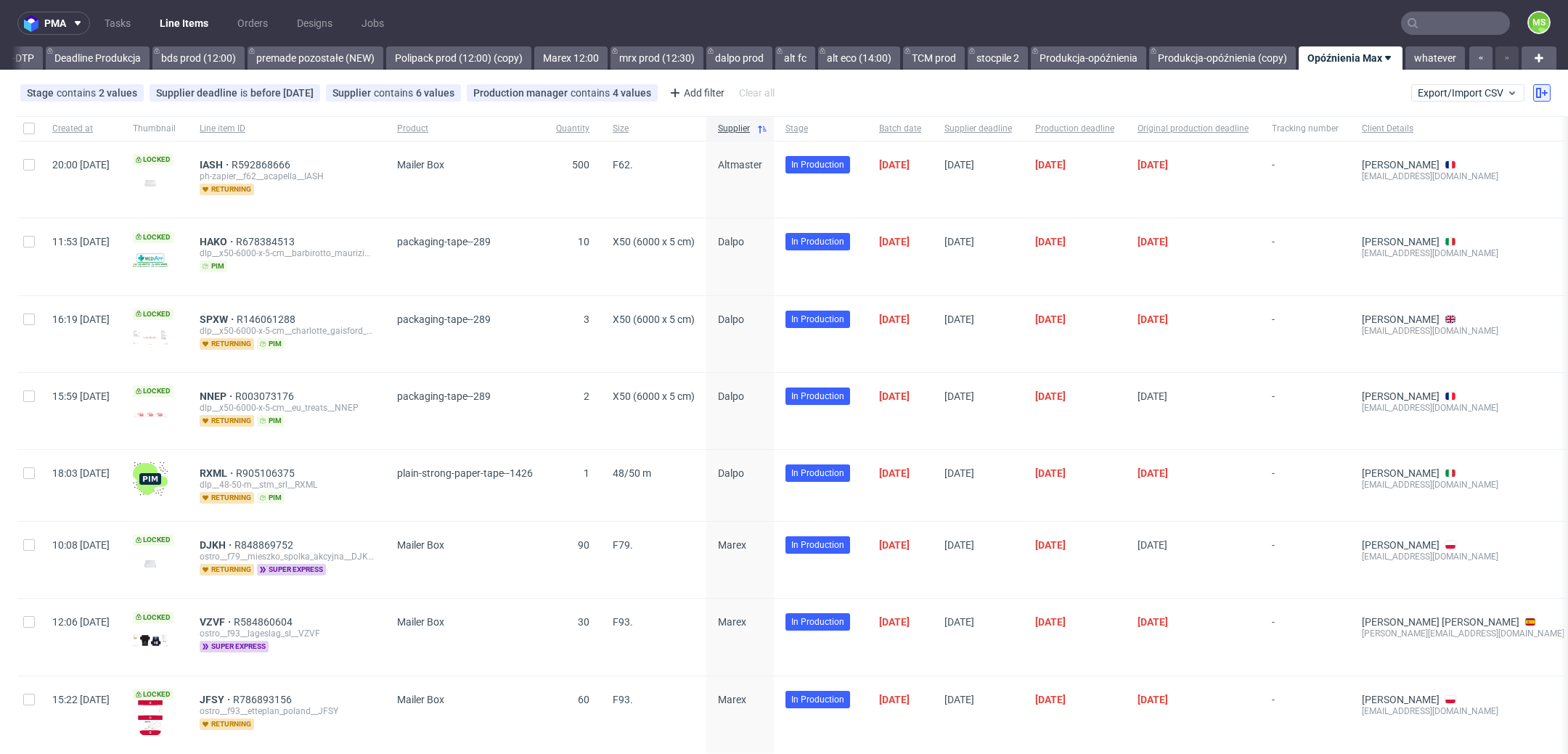
click at [1536, 97] on use at bounding box center [1542, 93] width 12 height 10
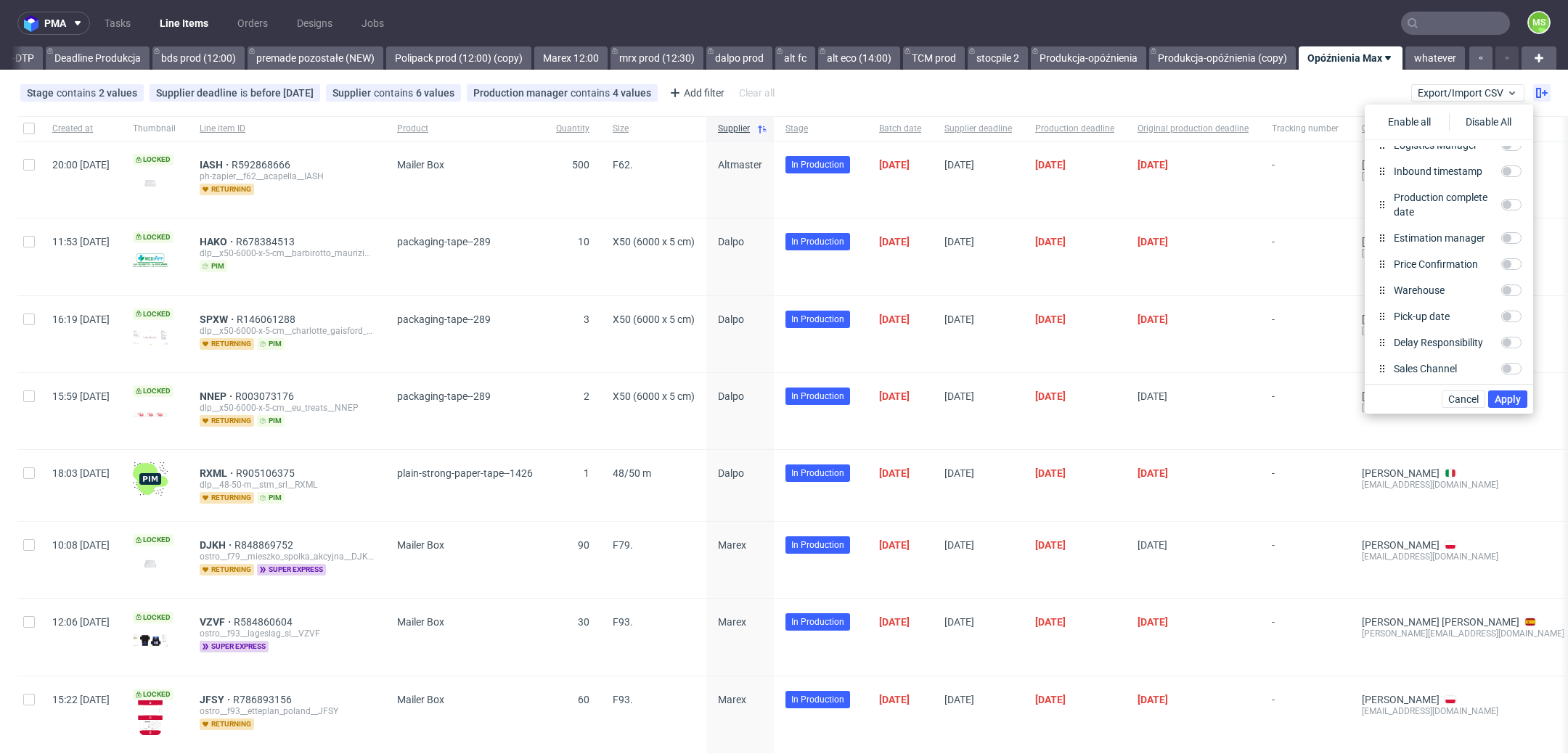
scroll to position [711, 0]
click at [1459, 398] on span "Cancel" at bounding box center [1463, 399] width 30 height 10
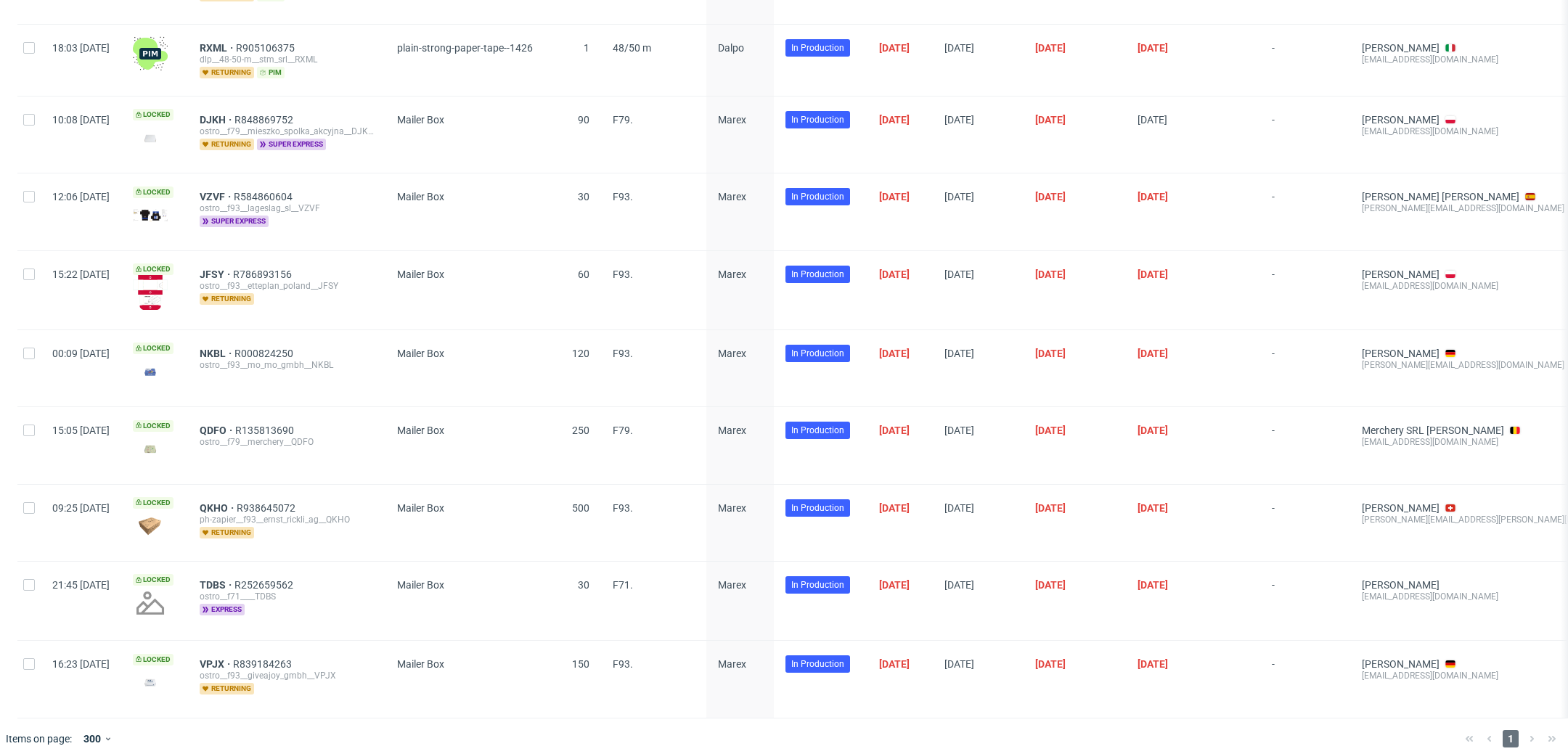
scroll to position [0, 0]
